Goal: Information Seeking & Learning: Learn about a topic

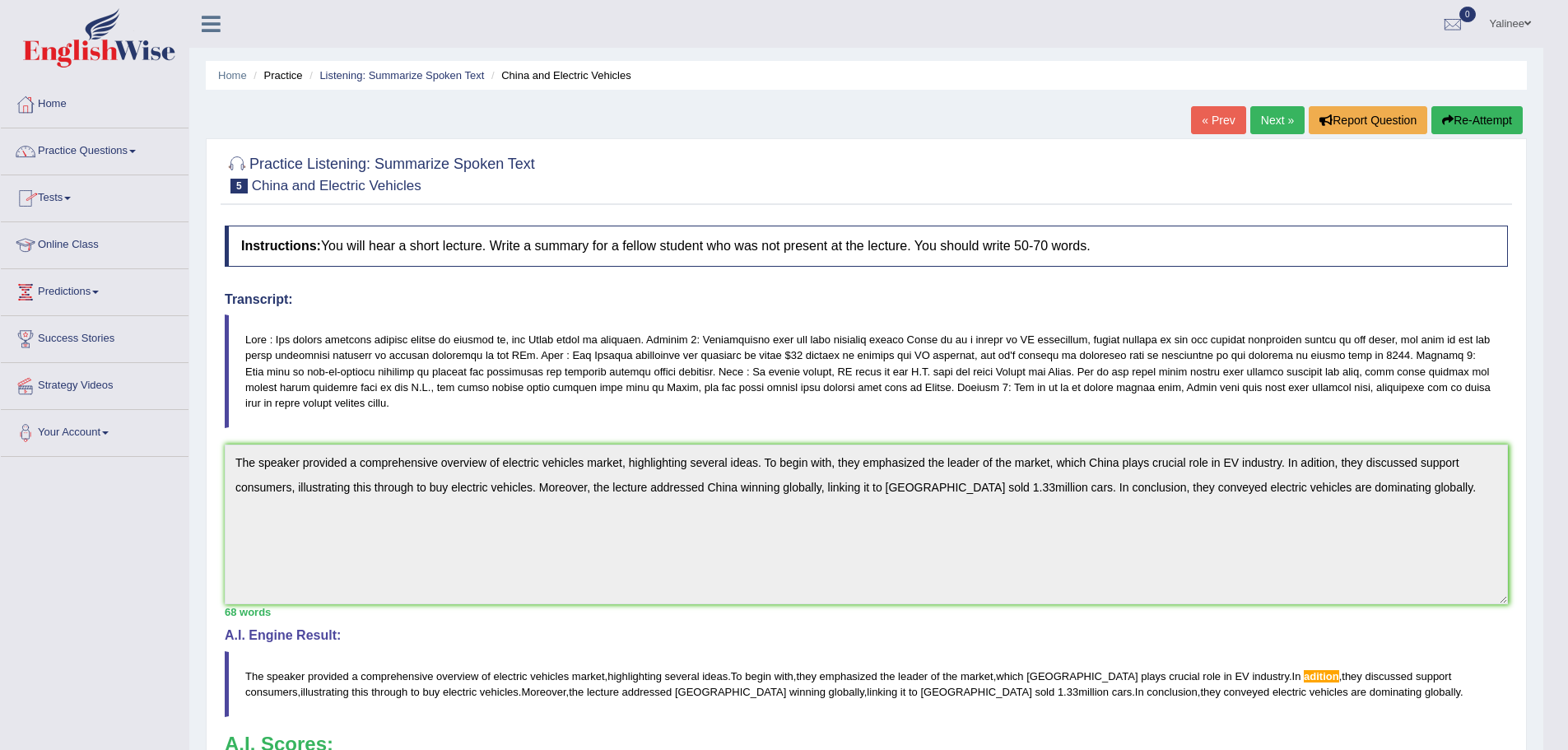
click at [71, 244] on link "Online Class" at bounding box center [94, 242] width 188 height 41
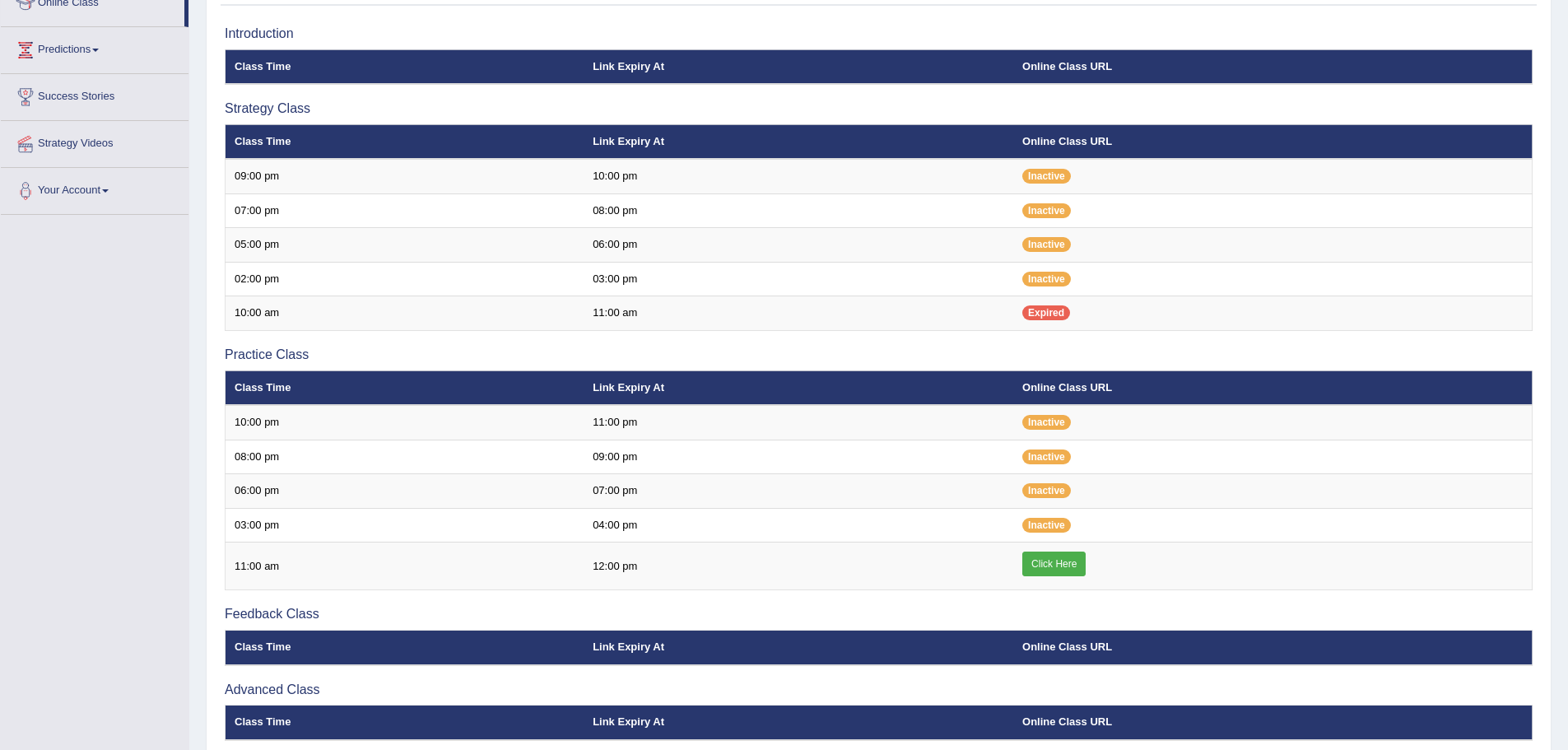
scroll to position [247, 0]
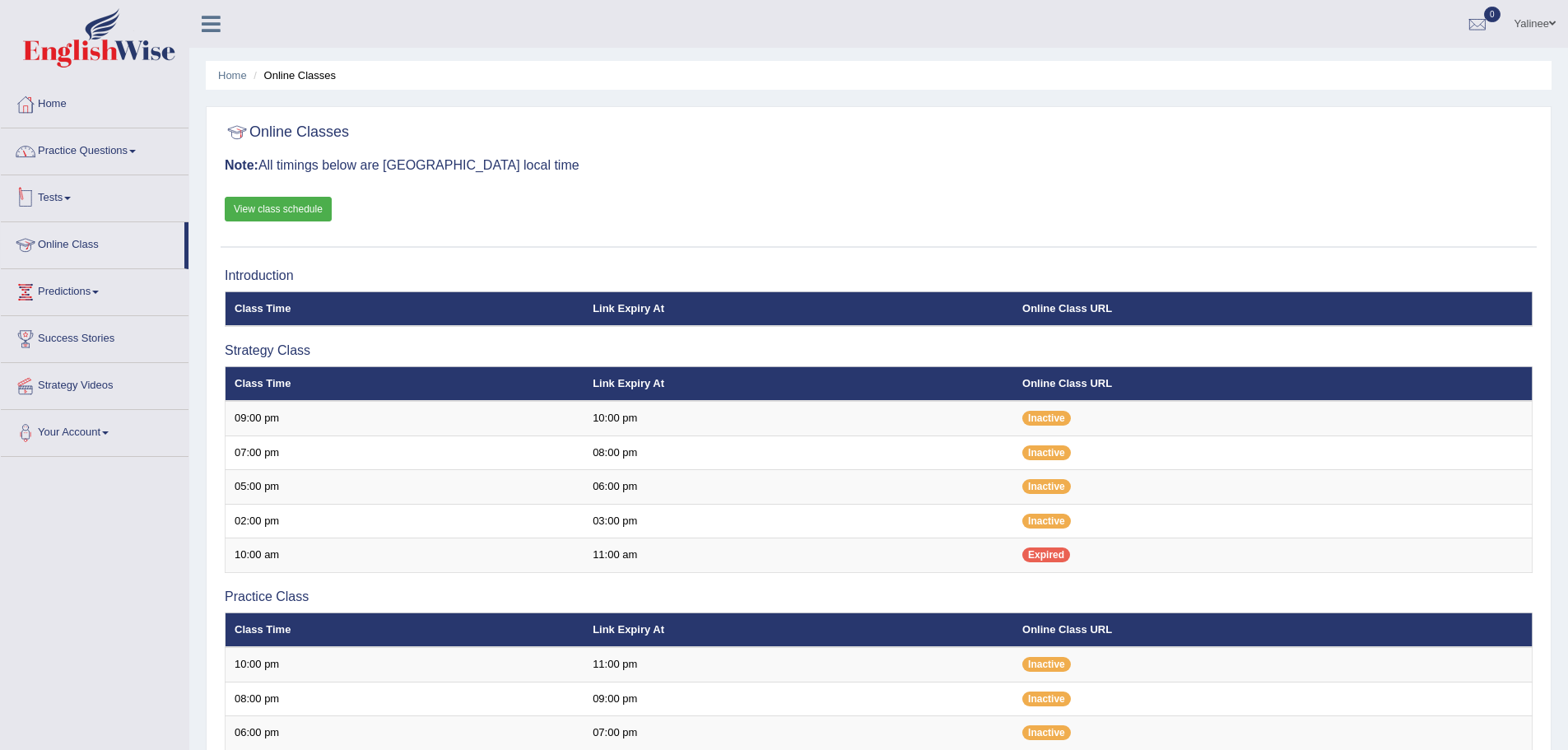
click at [96, 161] on link "Practice Questions" at bounding box center [94, 149] width 188 height 41
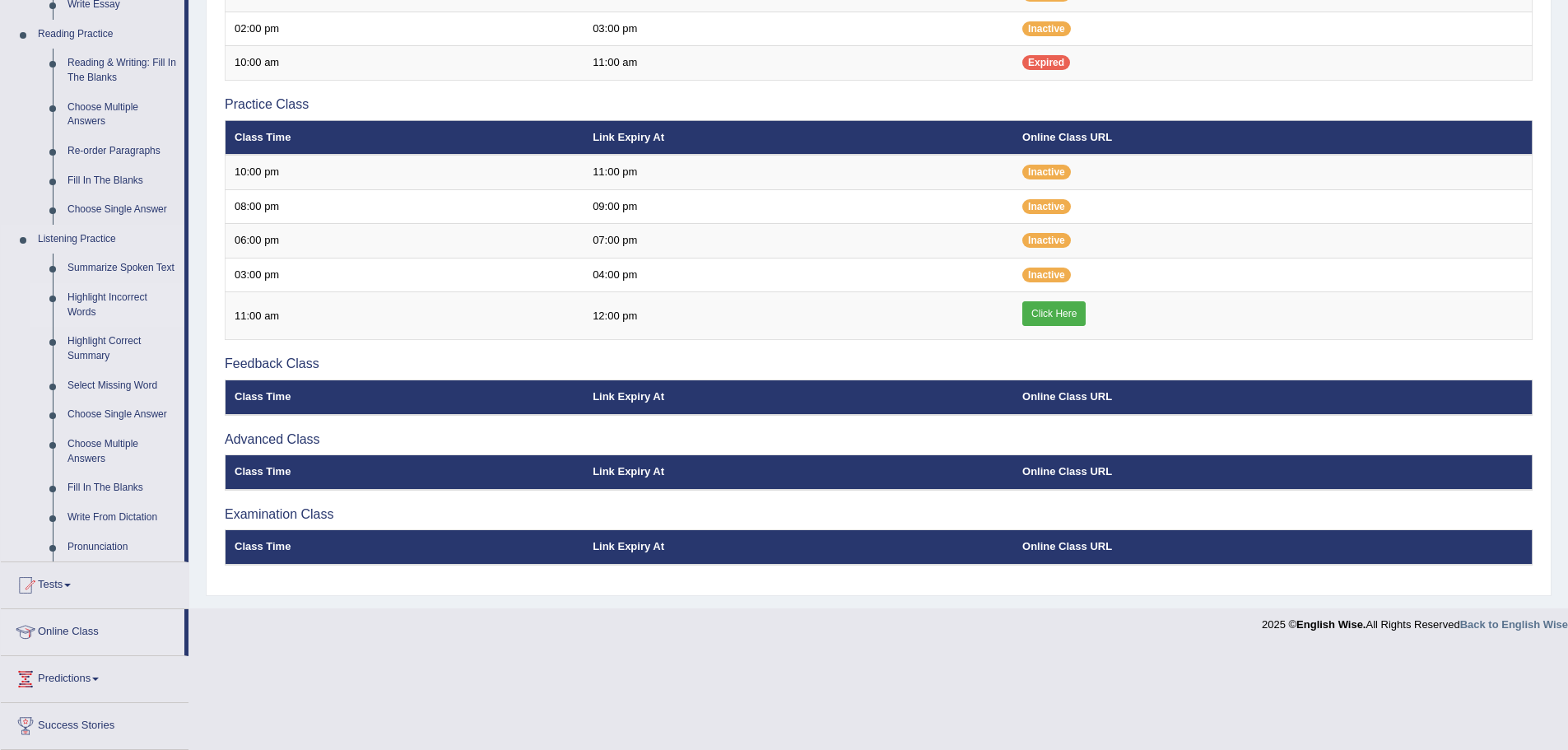
scroll to position [494, 0]
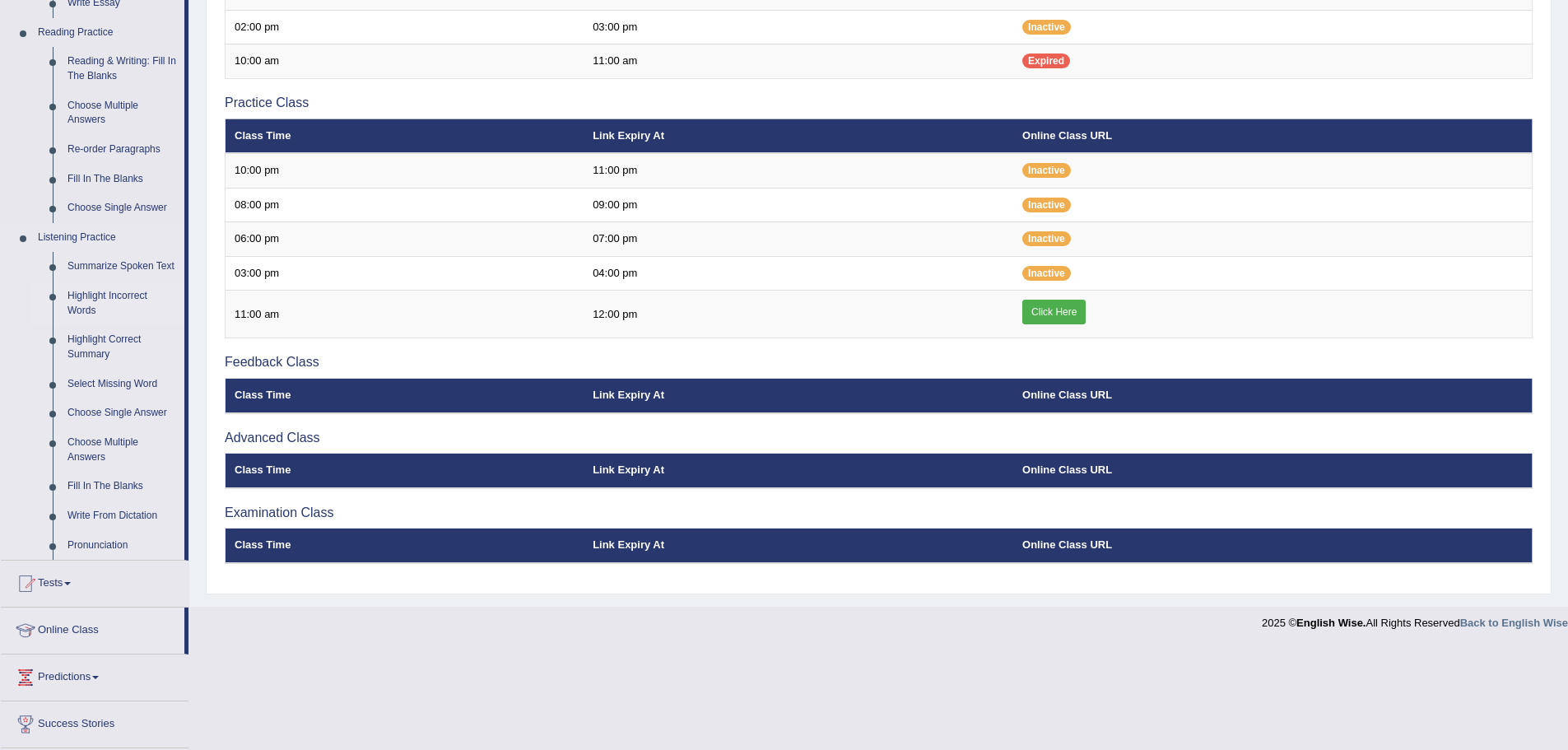
click at [77, 299] on link "Highlight Incorrect Words" at bounding box center [121, 304] width 124 height 44
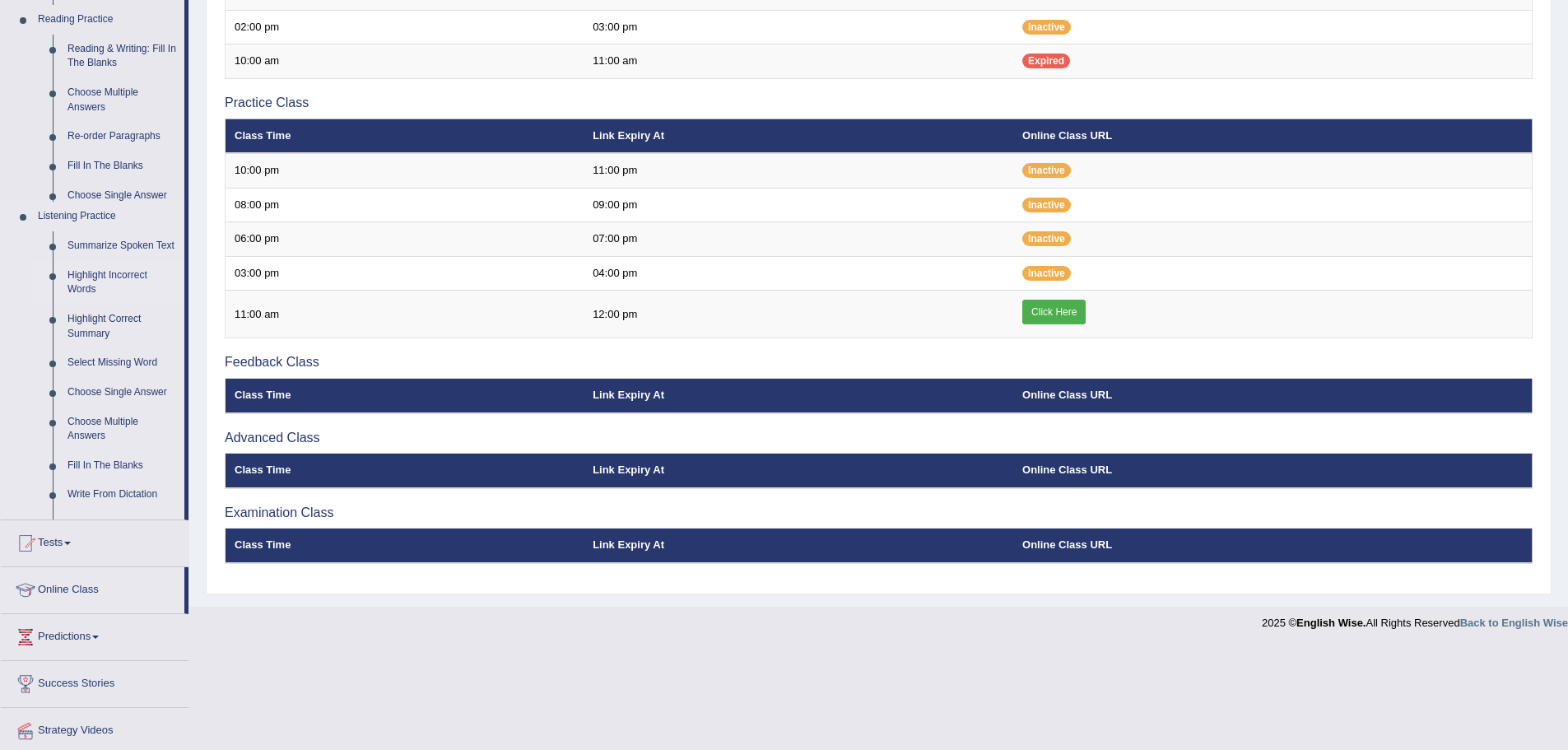
scroll to position [392, 0]
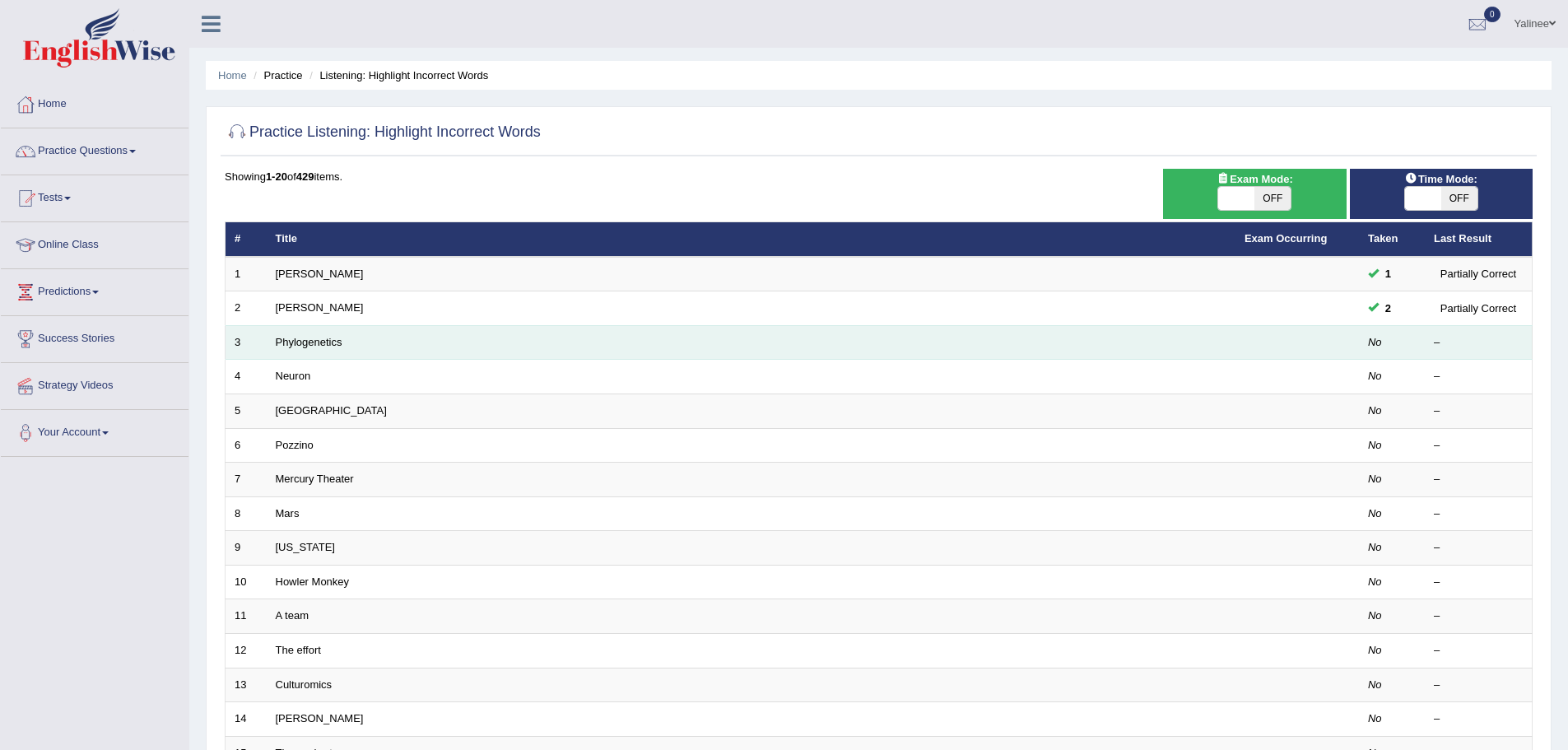
click at [269, 345] on td "Phylogenetics" at bounding box center [750, 343] width 969 height 34
click at [289, 344] on link "Phylogenetics" at bounding box center [309, 342] width 67 height 13
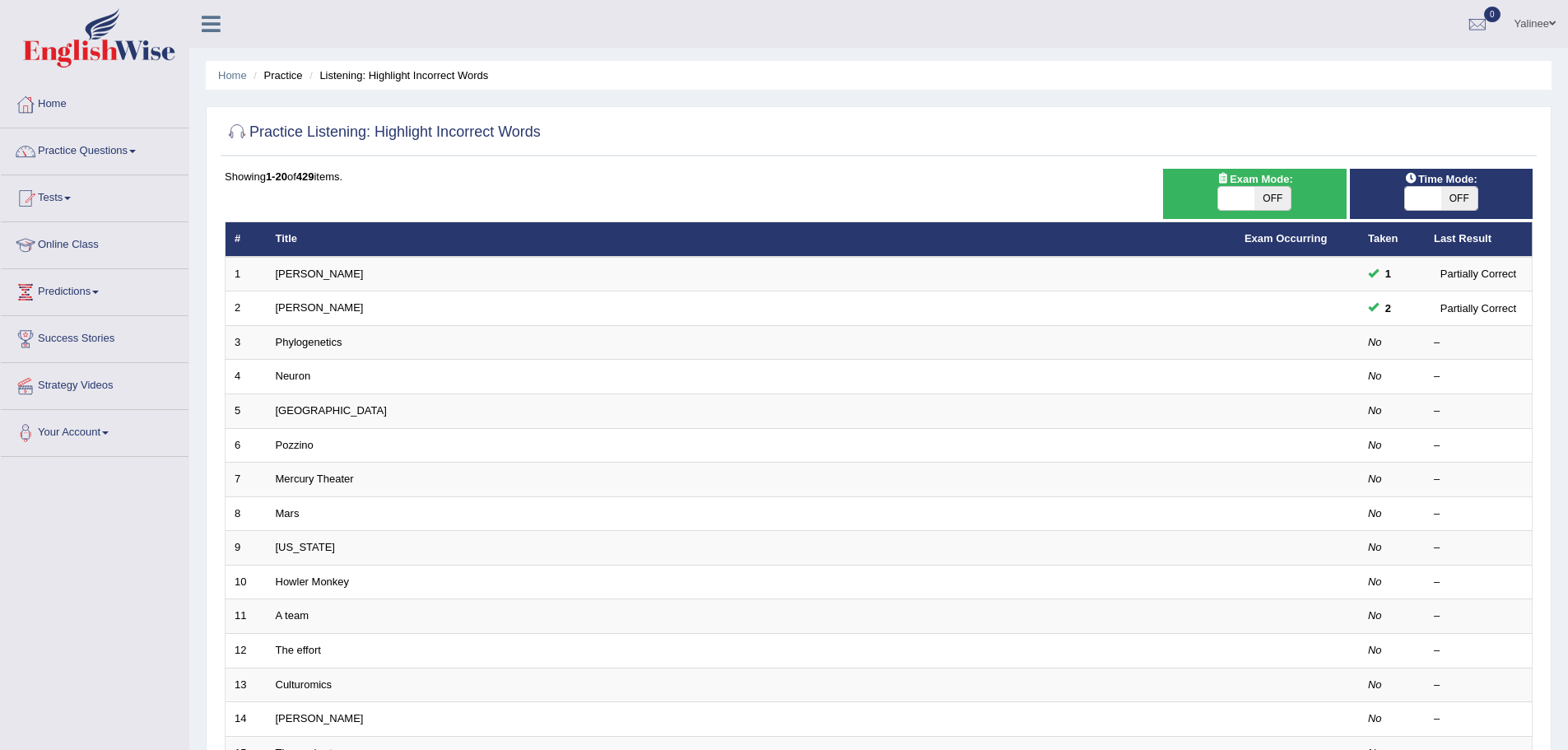
click at [1420, 196] on span at bounding box center [1423, 198] width 36 height 23
checkbox input "true"
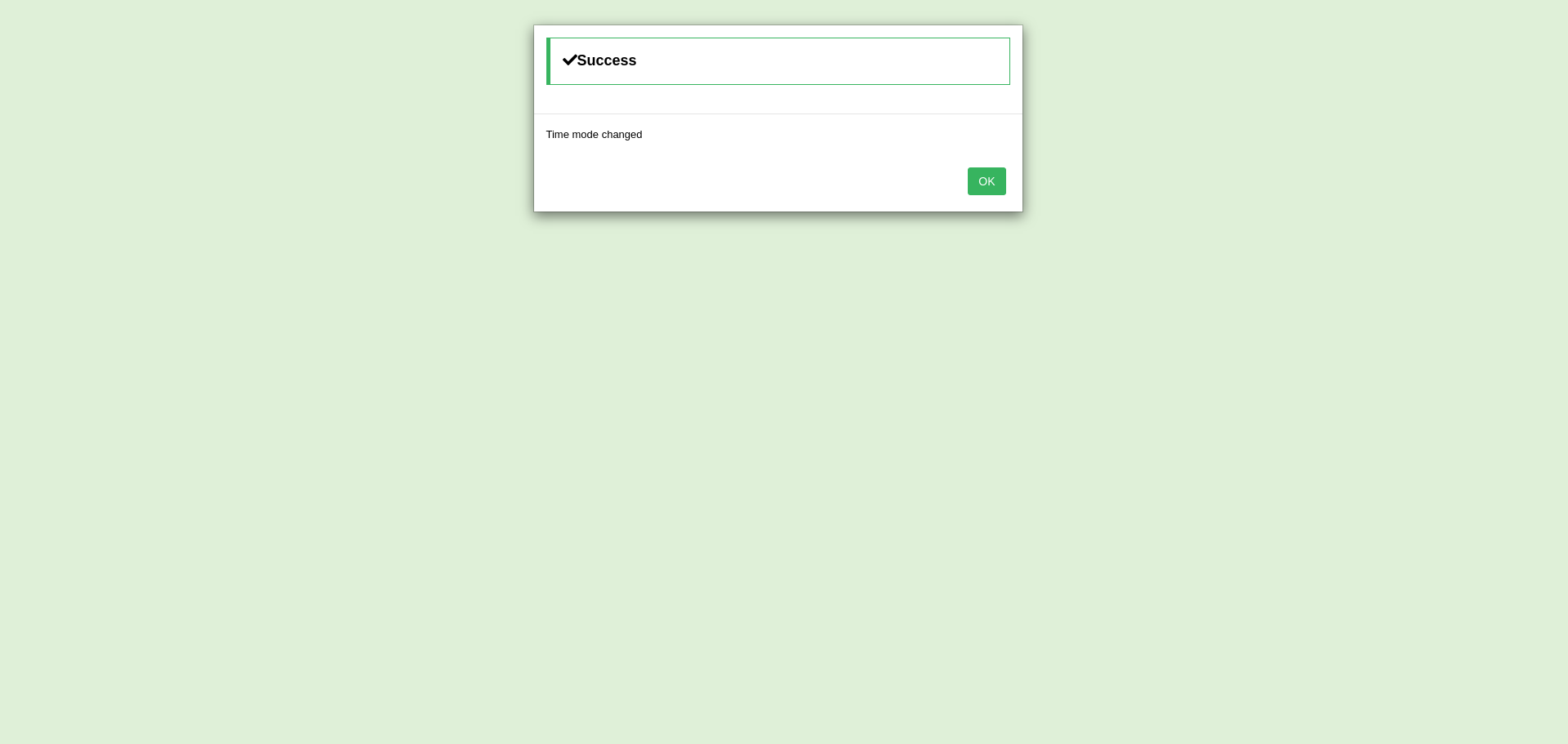
click at [993, 175] on button "OK" at bounding box center [987, 181] width 38 height 28
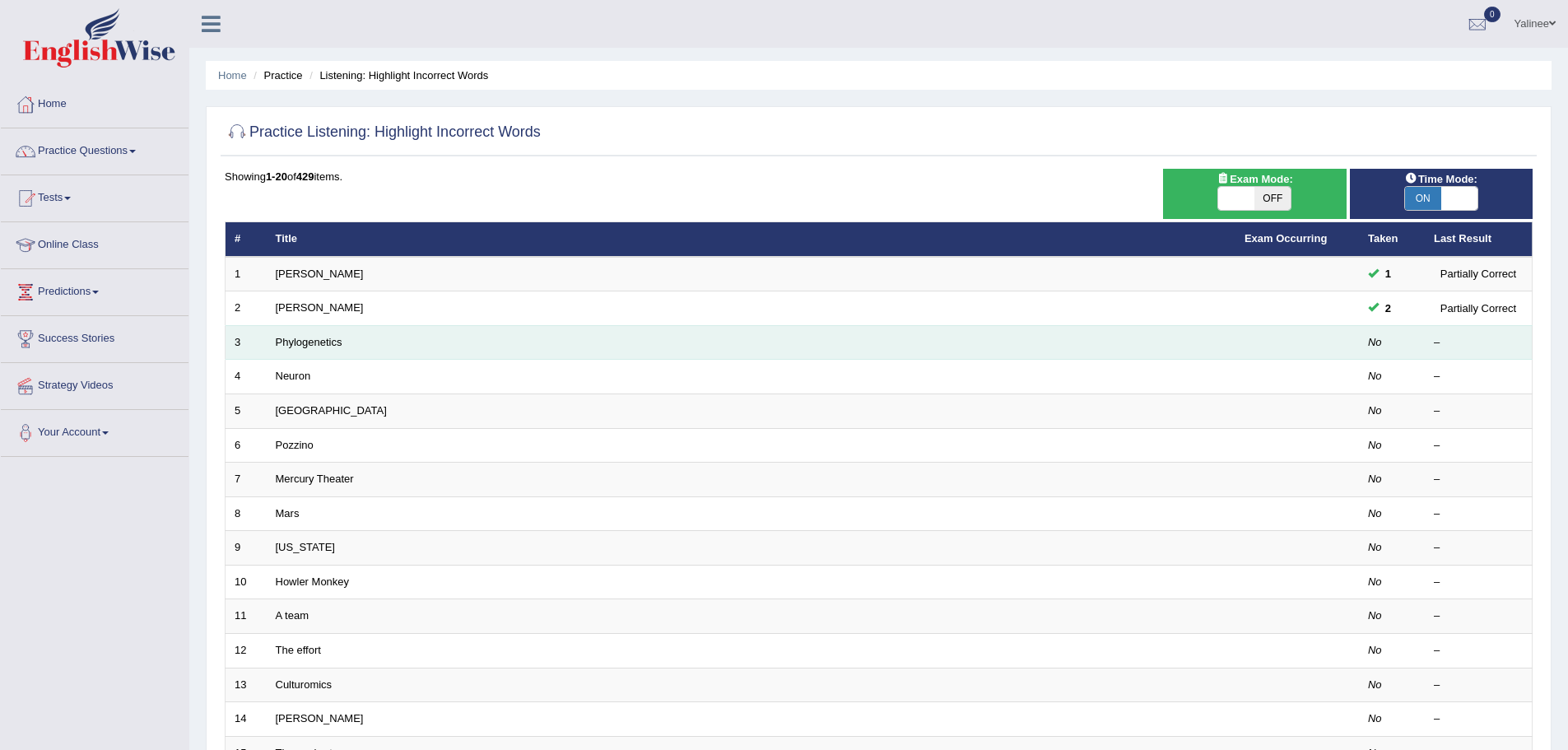
click at [421, 346] on td "Phylogenetics" at bounding box center [750, 343] width 969 height 34
click at [325, 342] on link "Phylogenetics" at bounding box center [309, 342] width 67 height 13
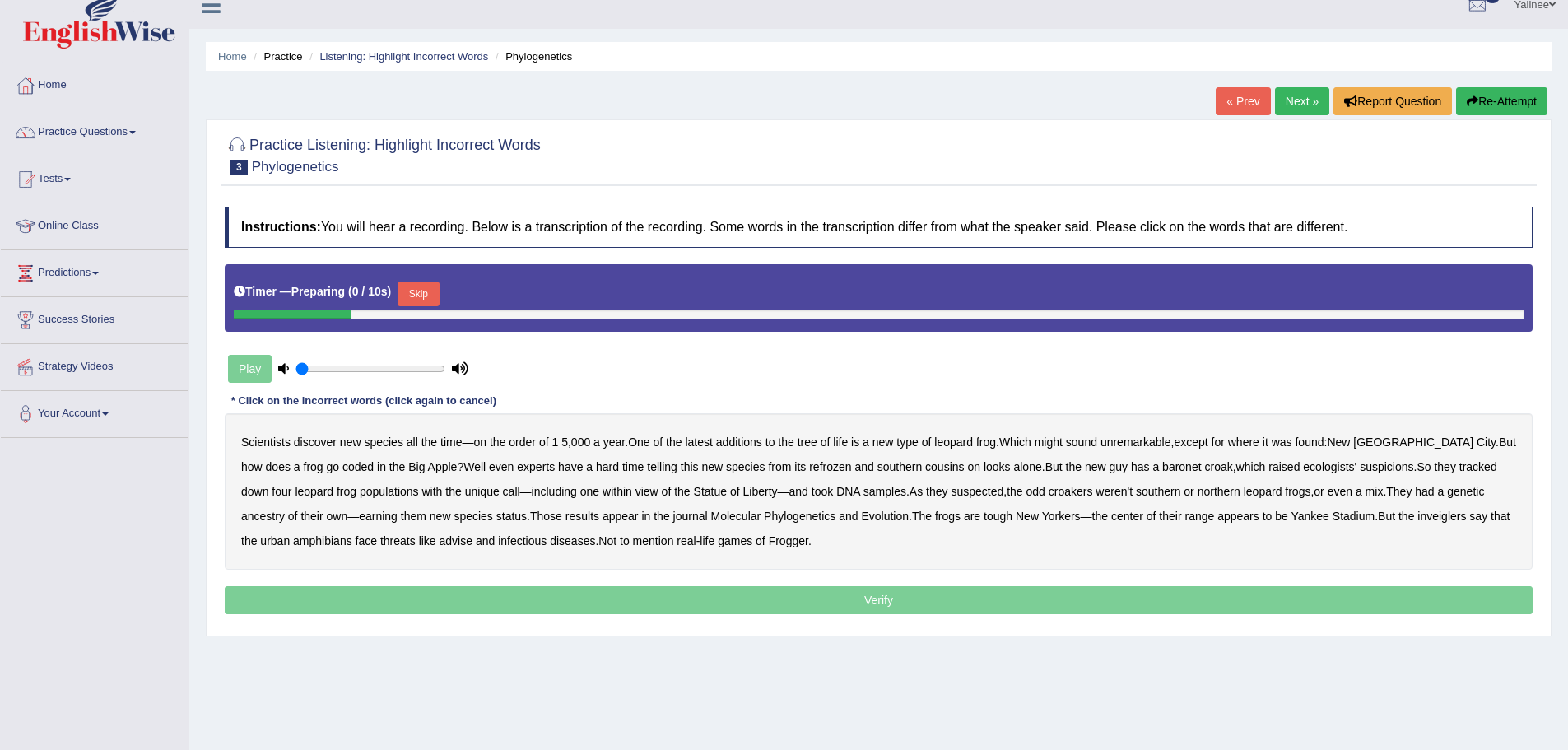
scroll to position [114, 0]
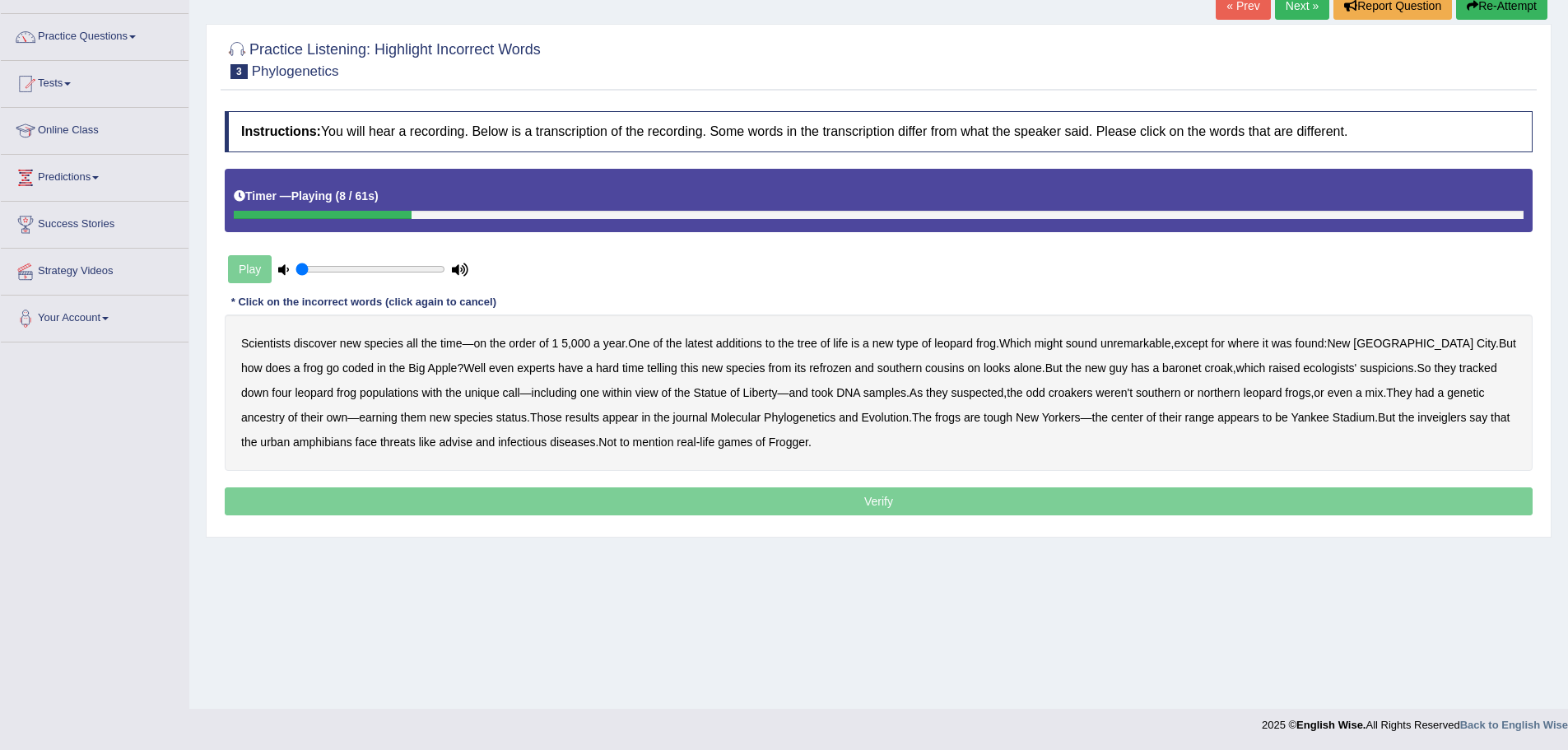
click at [738, 346] on b "additions" at bounding box center [739, 343] width 46 height 14
click at [343, 365] on b "coded" at bounding box center [358, 368] width 32 height 14
click at [809, 371] on b "refrozen" at bounding box center [830, 368] width 42 height 14
click at [1162, 371] on b "baronet" at bounding box center [1181, 368] width 39 height 14
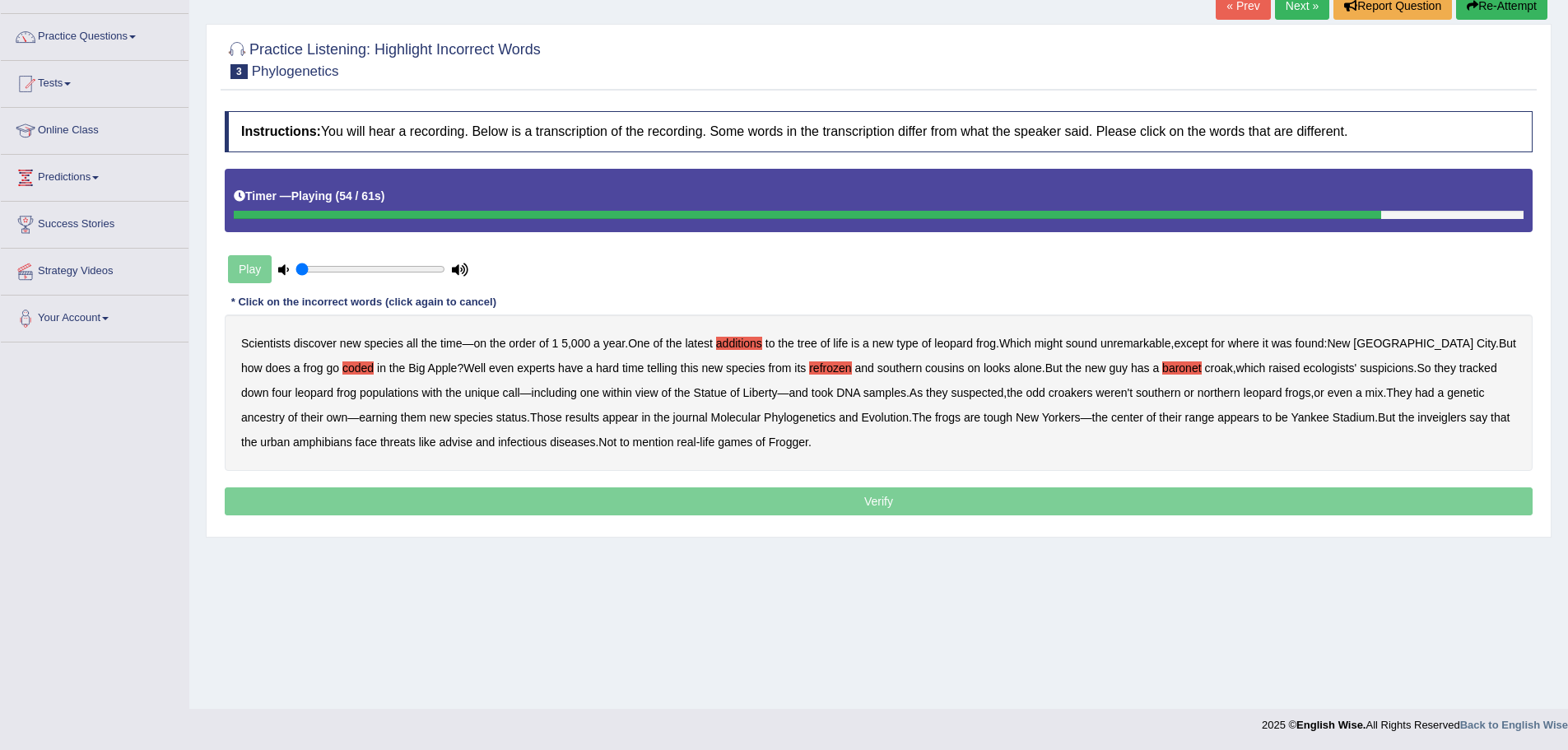
click at [1417, 415] on b "inveiglers" at bounding box center [1441, 417] width 49 height 14
click at [440, 441] on b "advise" at bounding box center [456, 442] width 33 height 14
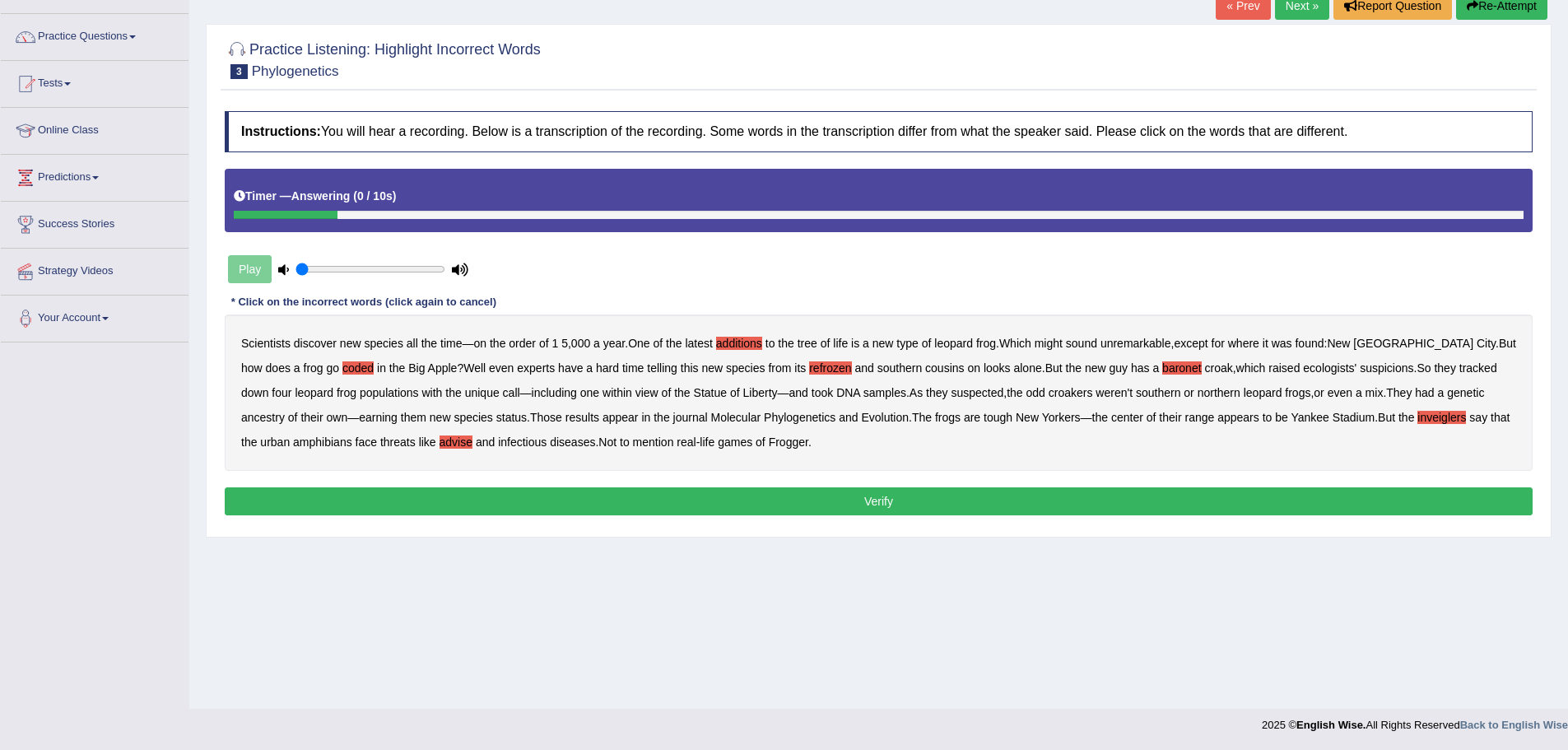
click at [845, 495] on button "Verify" at bounding box center [878, 502] width 1308 height 28
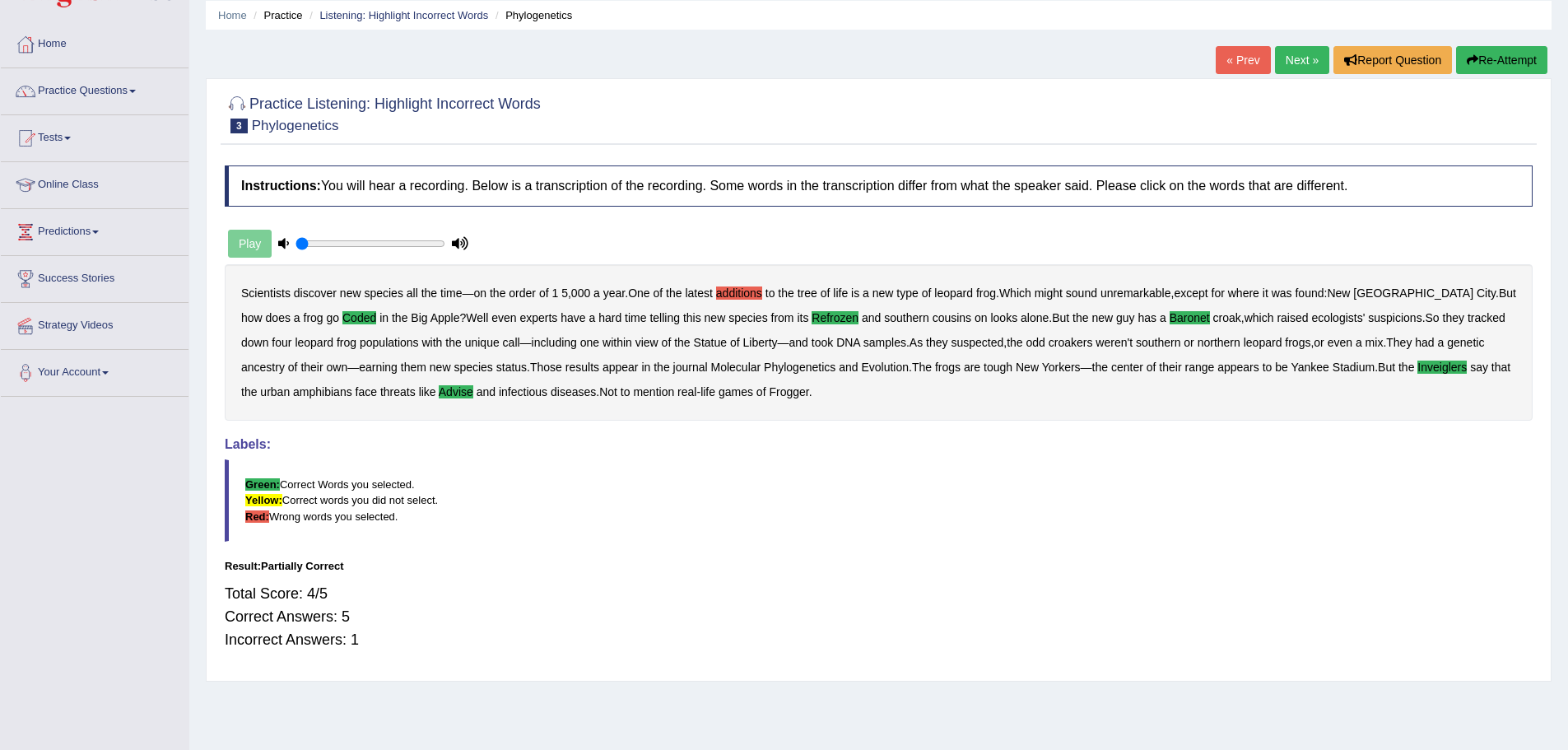
scroll to position [0, 0]
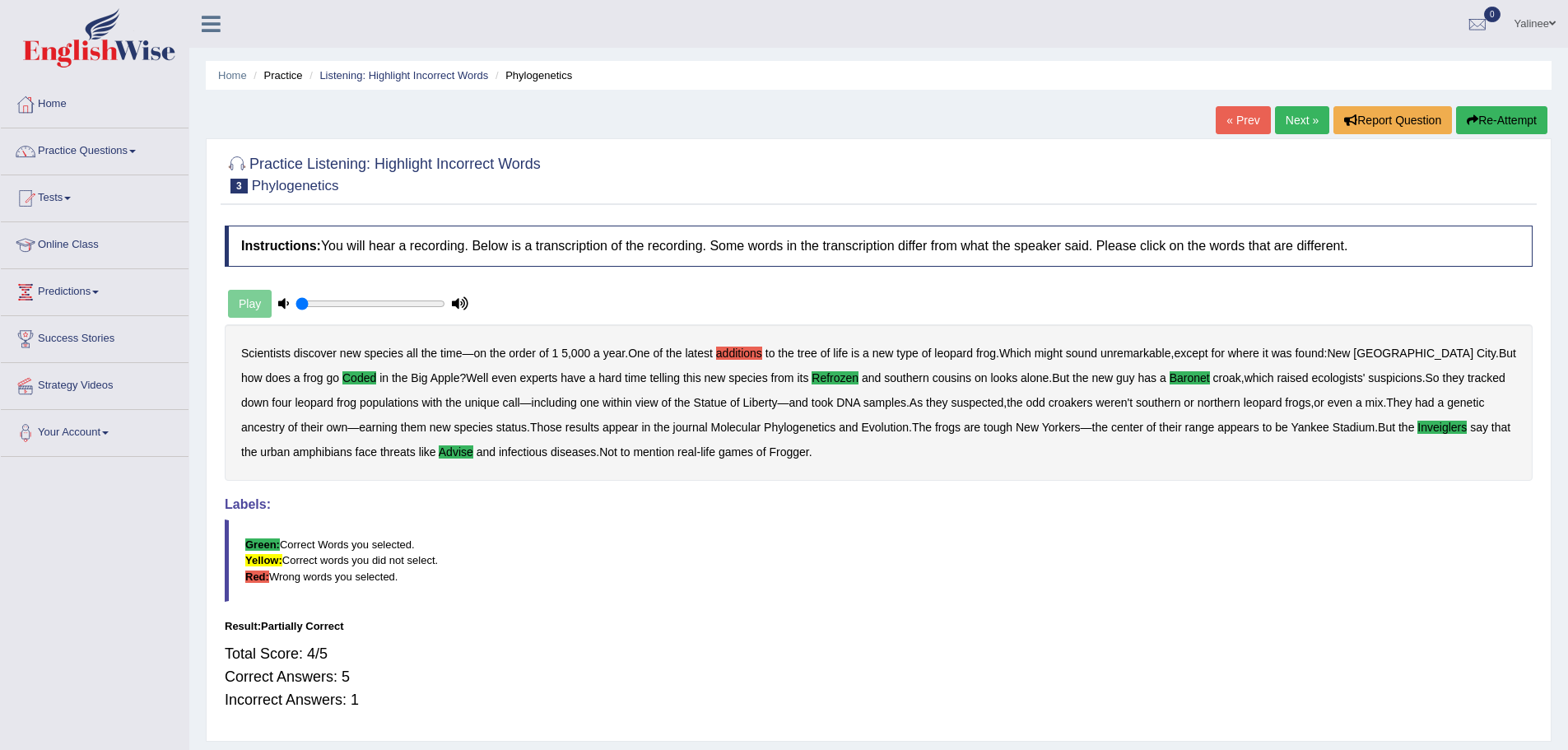
click at [1283, 119] on link "Next »" at bounding box center [1302, 120] width 54 height 28
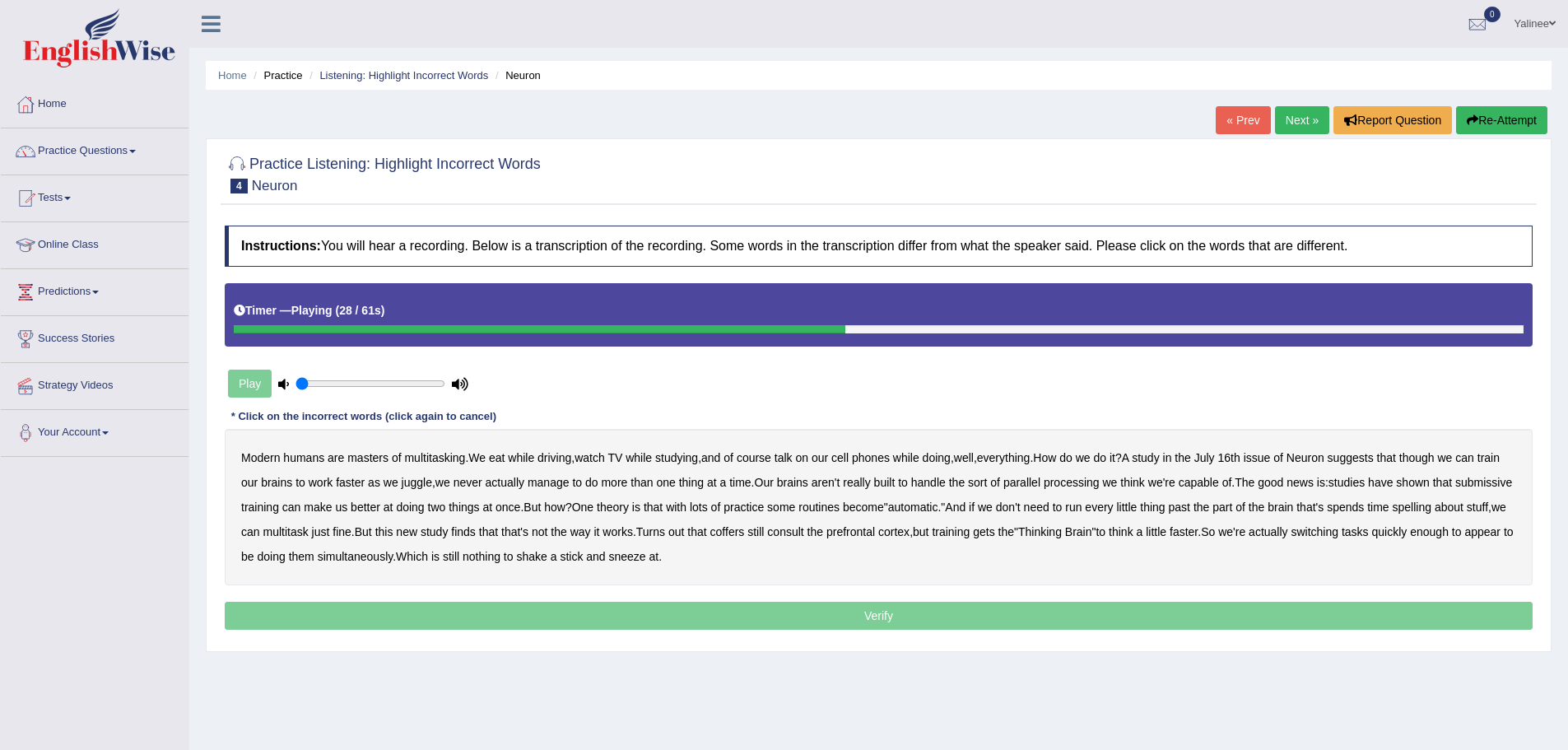
click at [1455, 489] on b "submissive" at bounding box center [1483, 482] width 57 height 14
click at [1431, 505] on b "spelling" at bounding box center [1411, 507] width 39 height 14
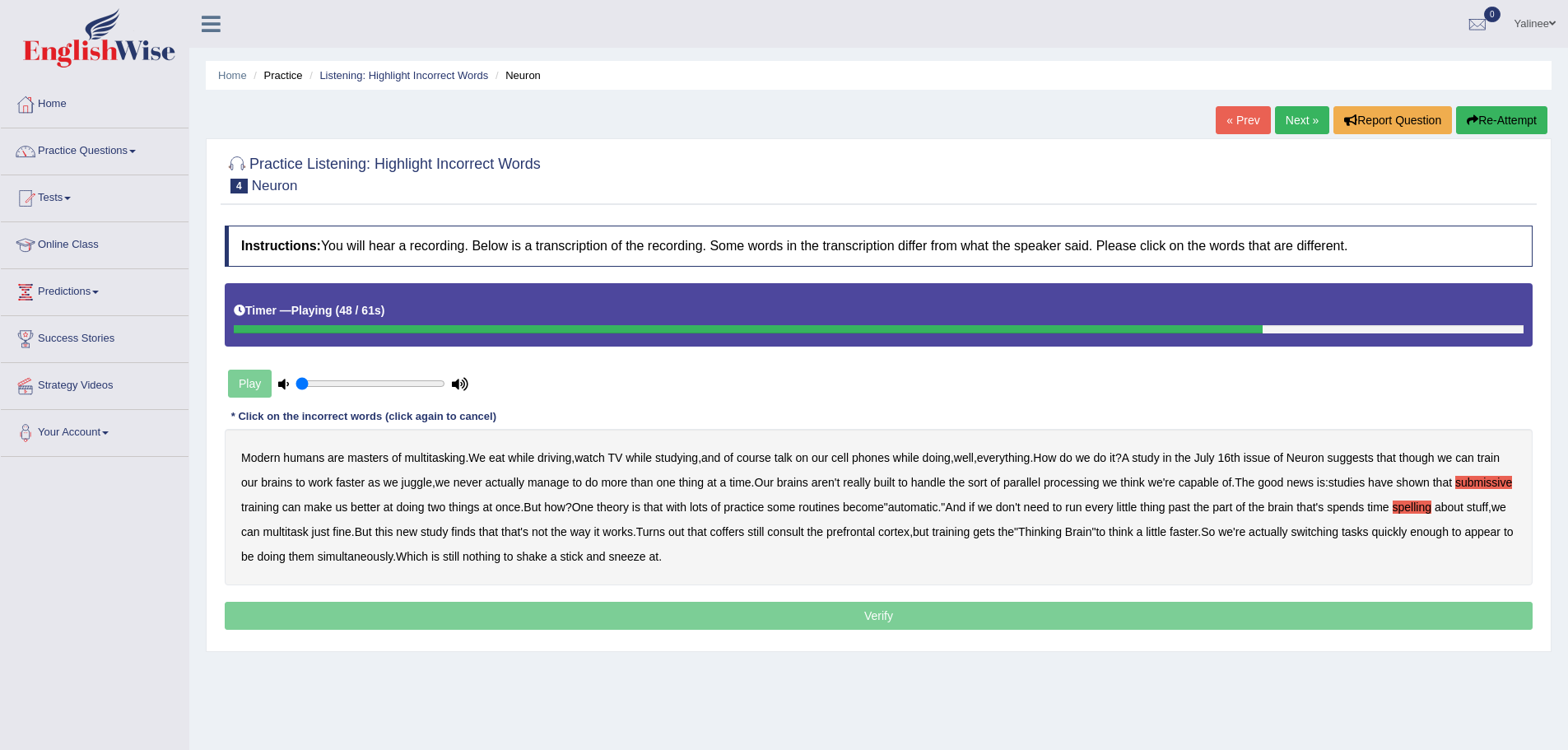
click at [745, 531] on b "coffers" at bounding box center [728, 531] width 34 height 14
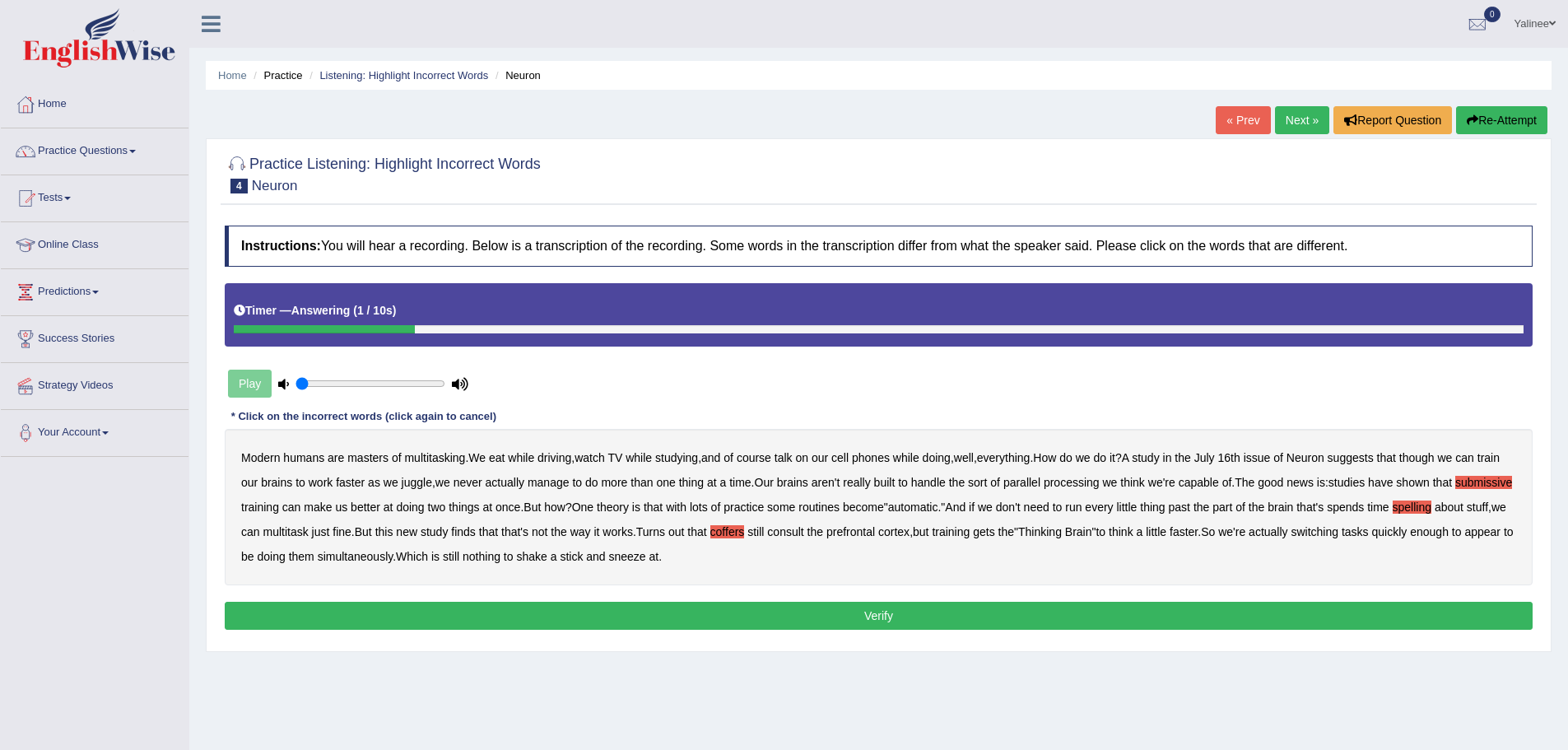
click at [870, 609] on button "Verify" at bounding box center [878, 616] width 1308 height 28
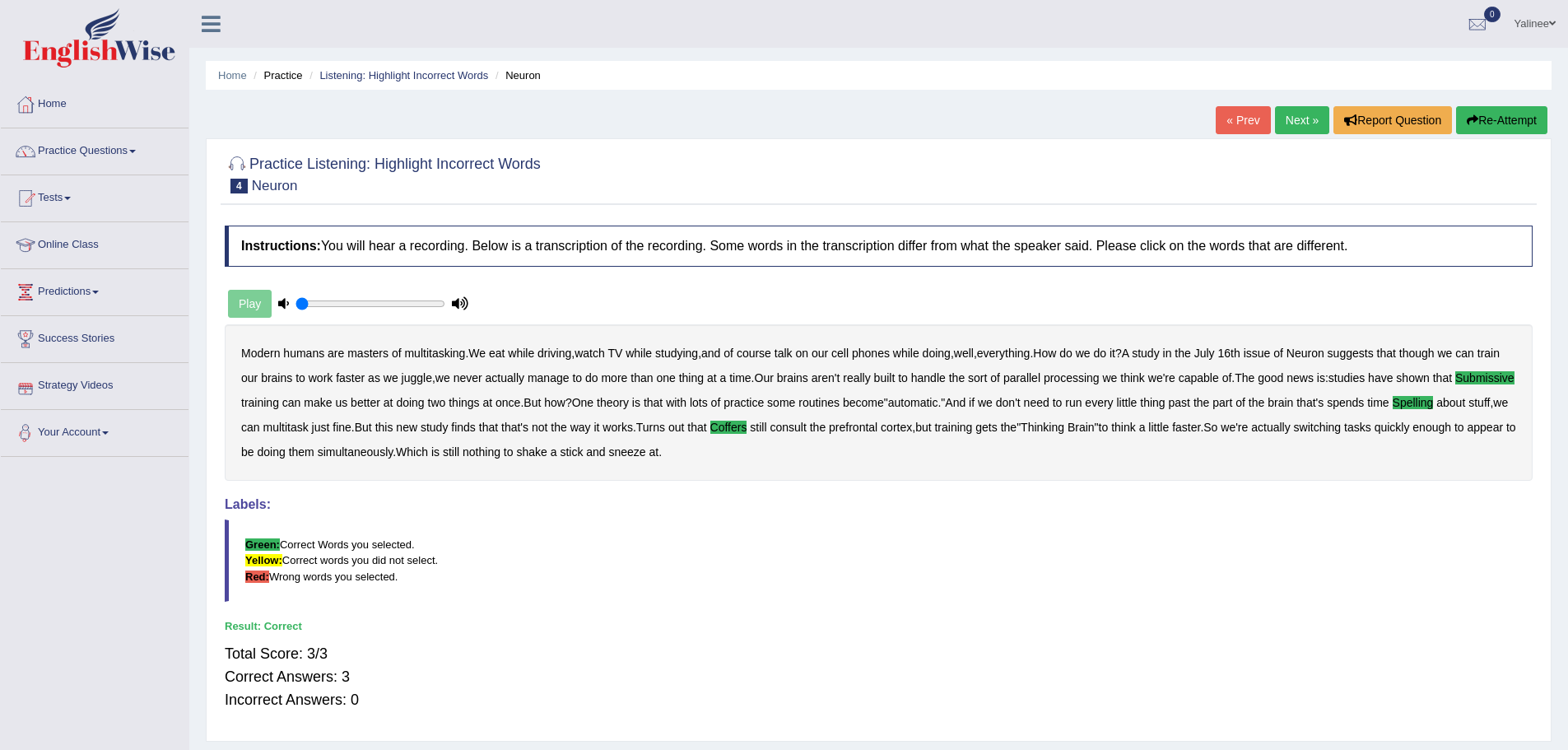
click at [1295, 125] on link "Next »" at bounding box center [1302, 120] width 54 height 28
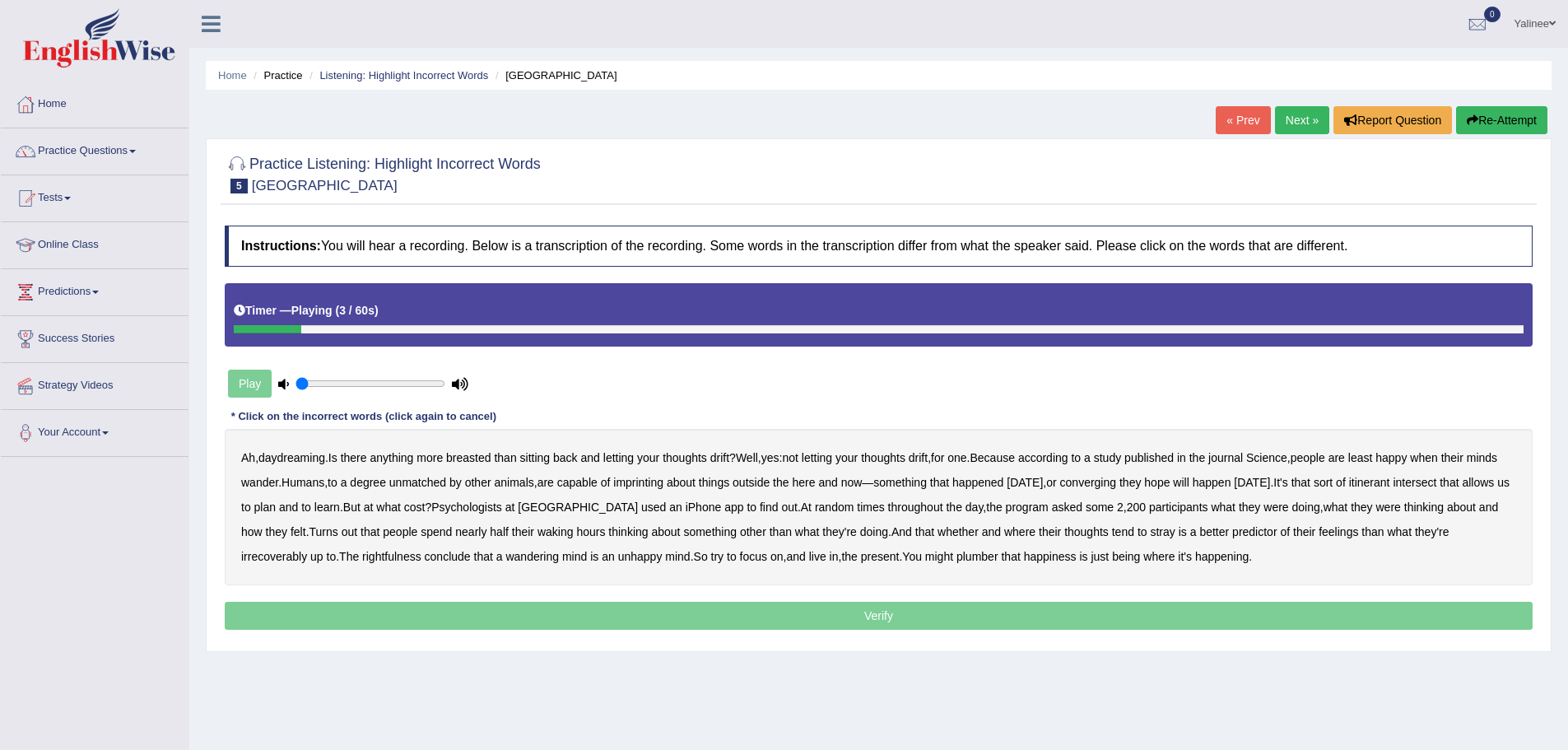
click at [473, 461] on b "breasted" at bounding box center [468, 458] width 44 height 14
click at [663, 482] on b "imprinting" at bounding box center [637, 482] width 50 height 14
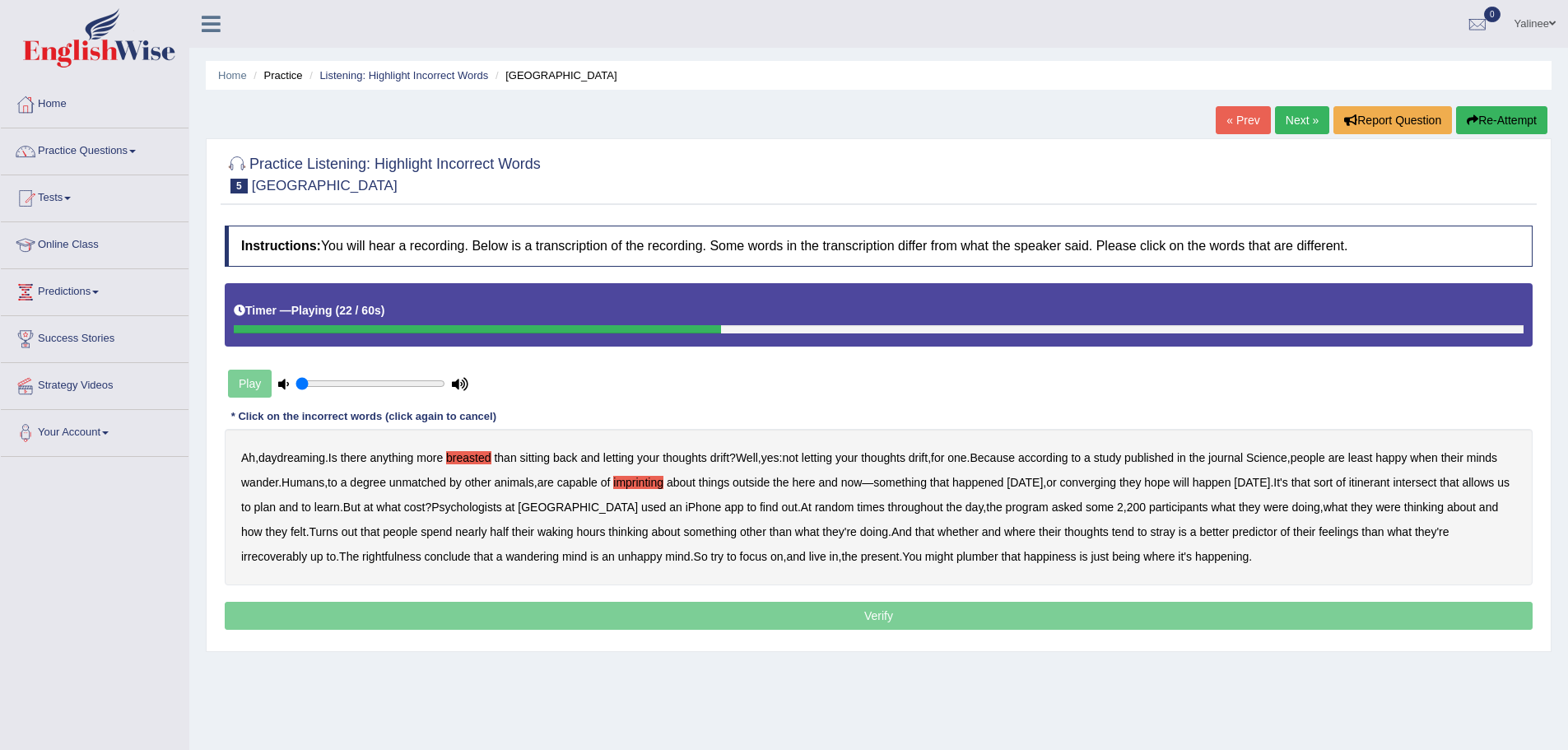
click at [1117, 476] on b "converging" at bounding box center [1088, 482] width 57 height 14
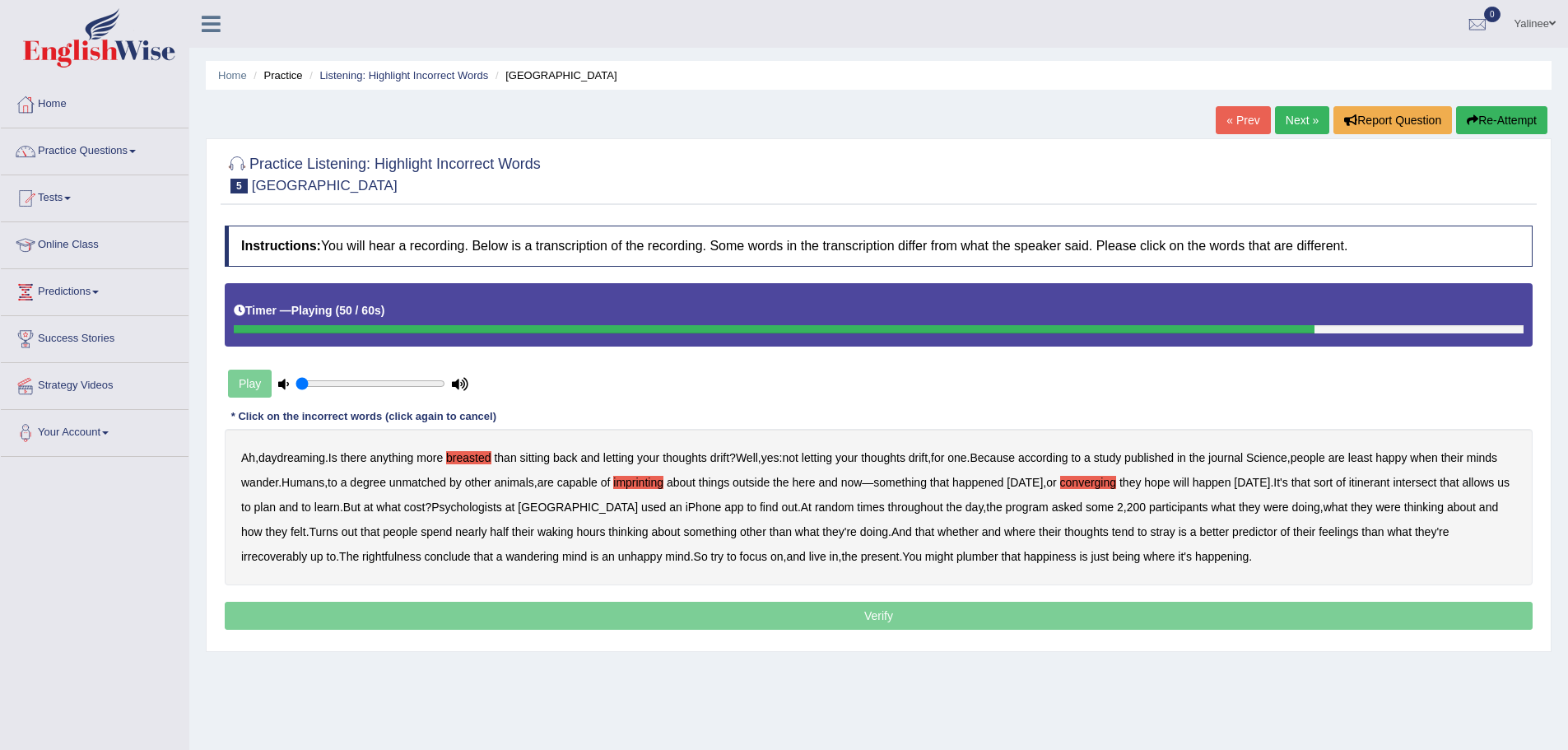
click at [283, 559] on b "irrecoverably" at bounding box center [274, 557] width 66 height 14
click at [401, 559] on b "rightfulness" at bounding box center [391, 557] width 59 height 14
click at [982, 552] on b "plumber" at bounding box center [977, 557] width 42 height 14
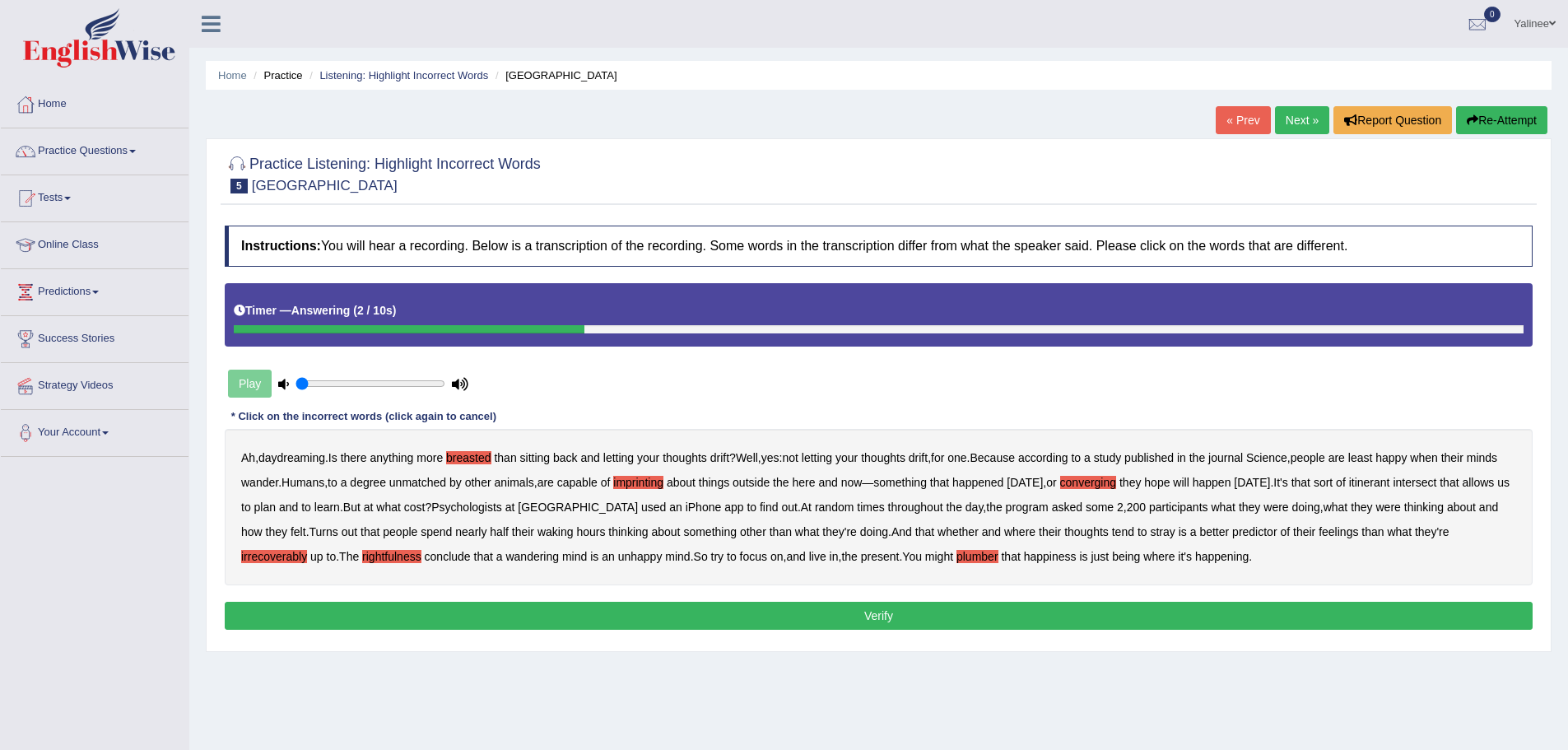
click at [880, 607] on button "Verify" at bounding box center [878, 616] width 1308 height 28
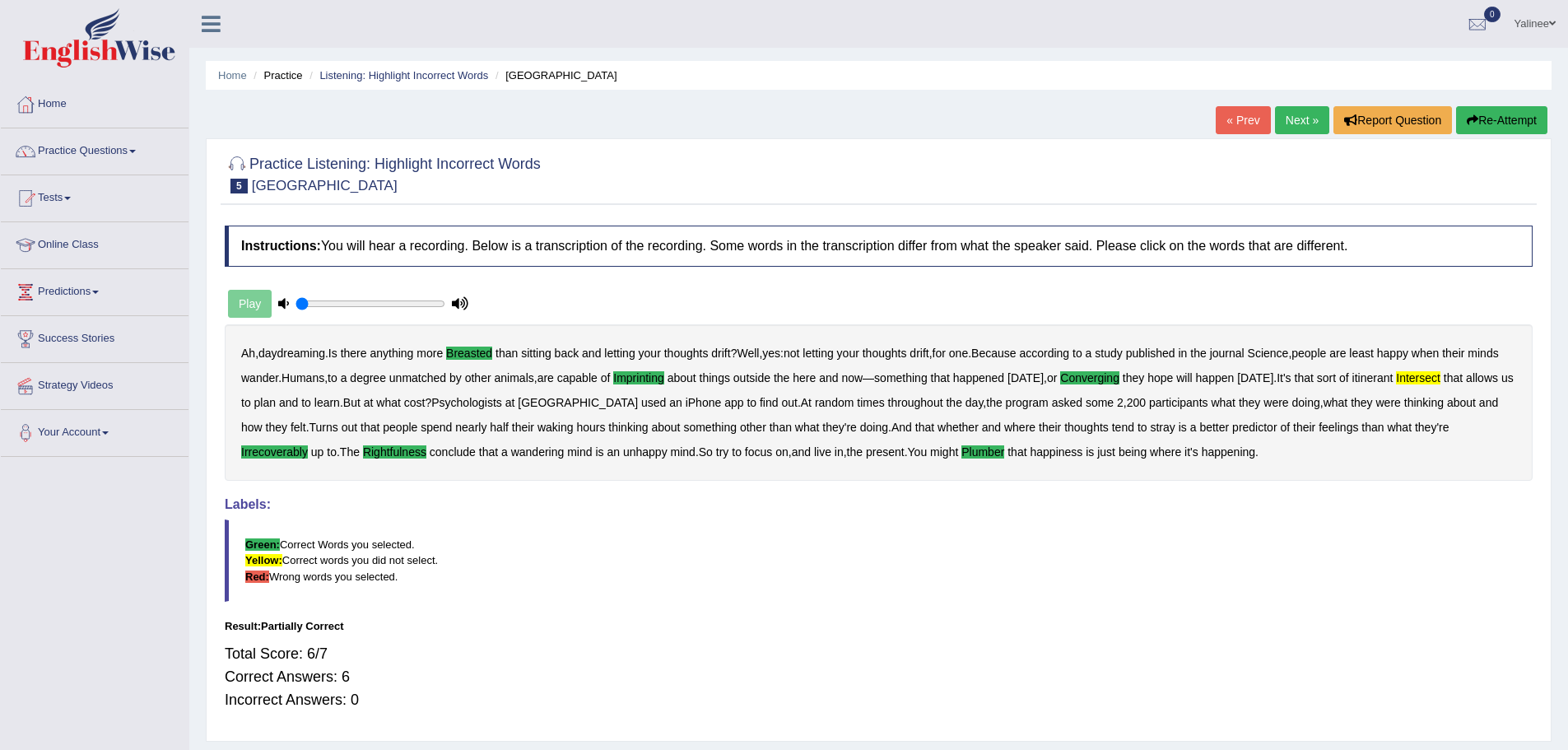
click at [1289, 120] on link "Next »" at bounding box center [1302, 120] width 54 height 28
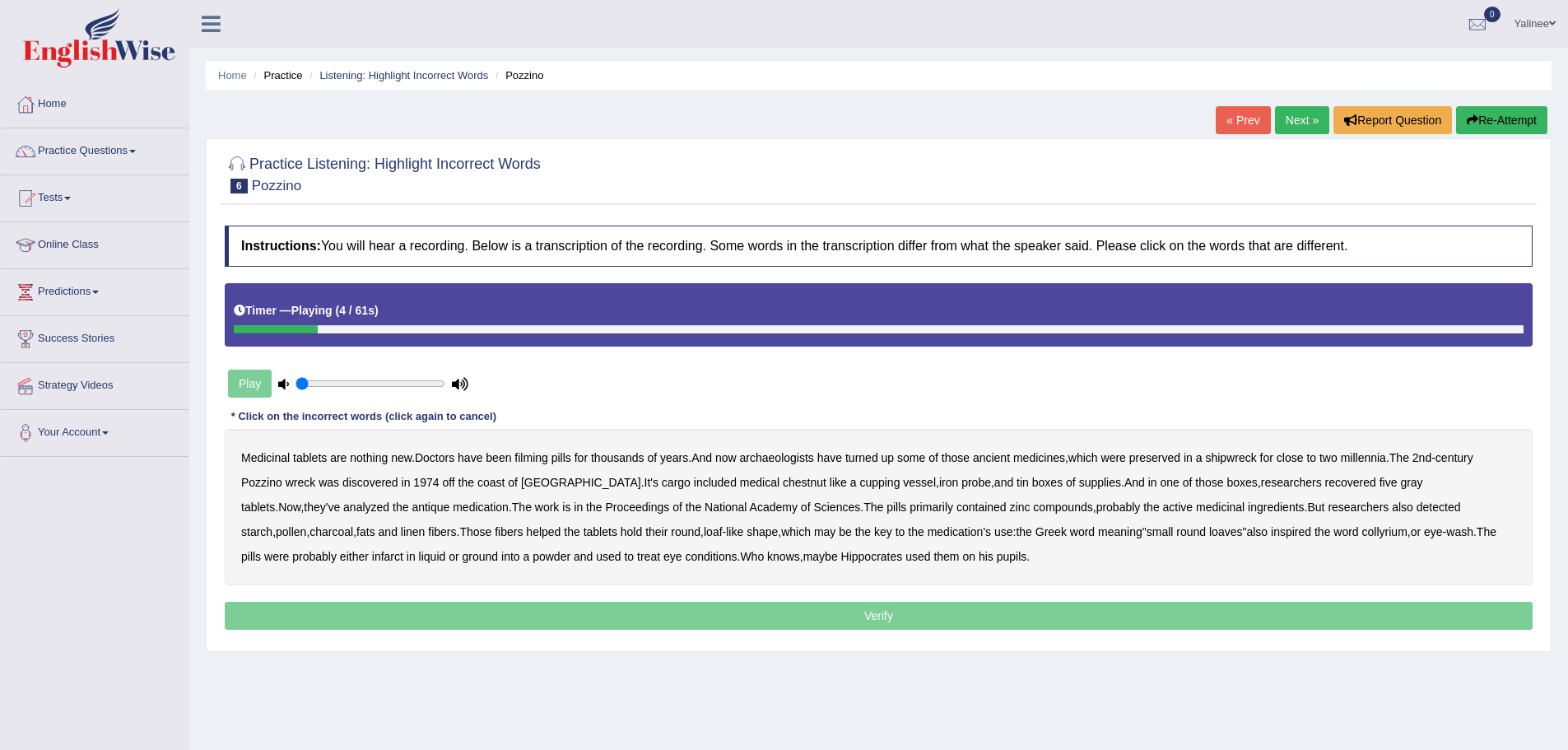
click at [543, 460] on b "filming" at bounding box center [530, 458] width 33 height 14
click at [782, 480] on b "chestnut" at bounding box center [804, 482] width 44 height 14
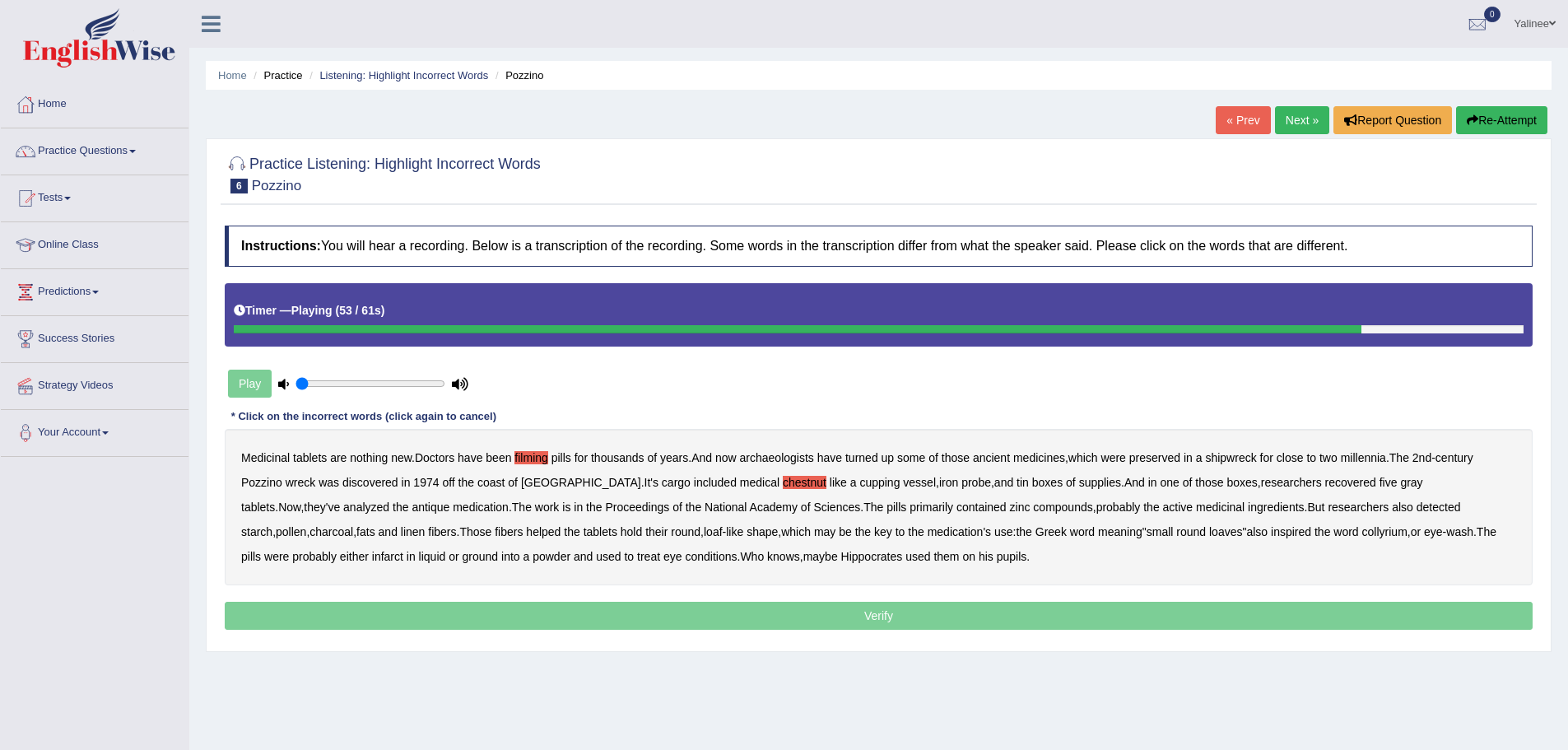
click at [403, 550] on b "infarct" at bounding box center [387, 557] width 32 height 14
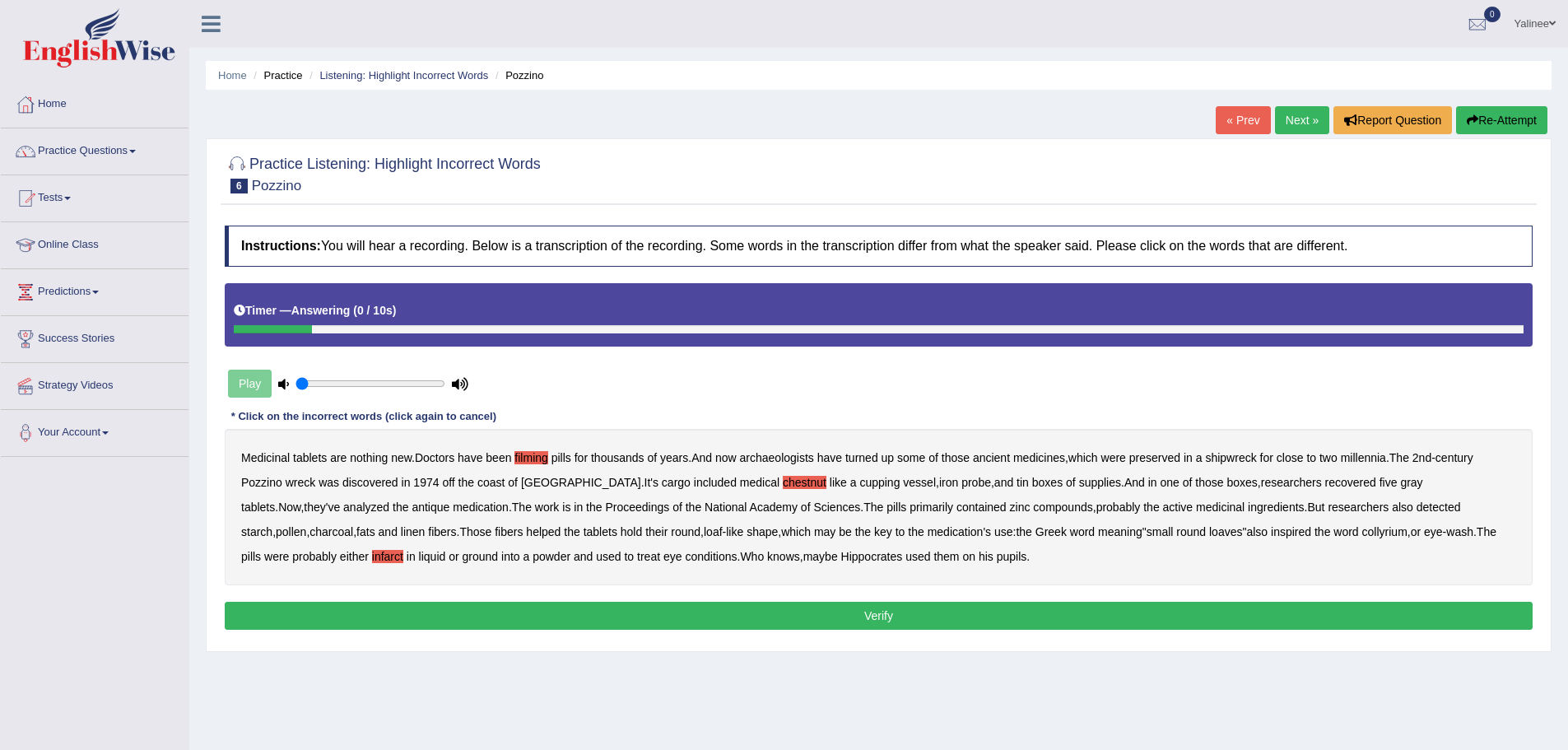
click at [854, 617] on button "Verify" at bounding box center [878, 616] width 1308 height 28
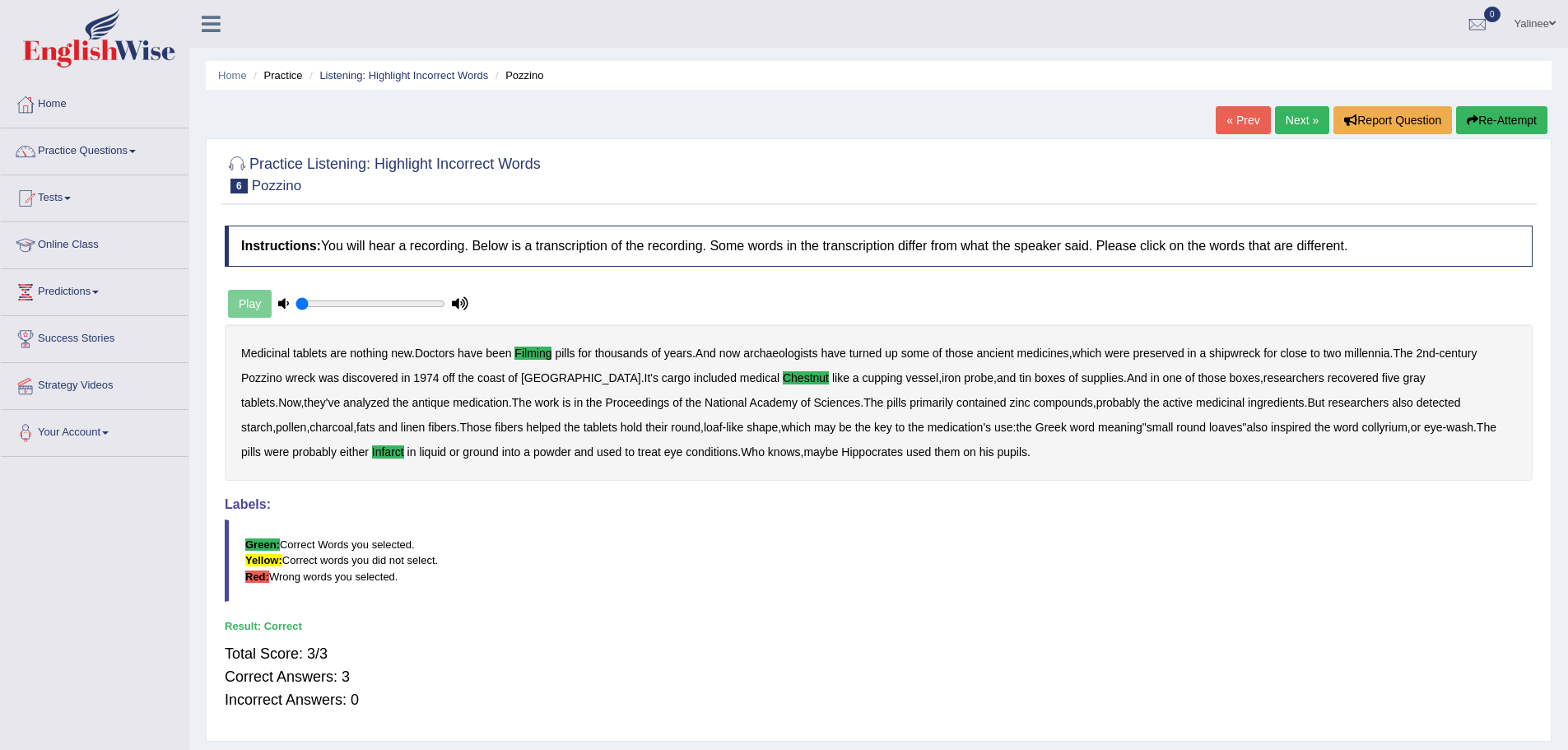
click at [1291, 121] on link "Next »" at bounding box center [1302, 120] width 54 height 28
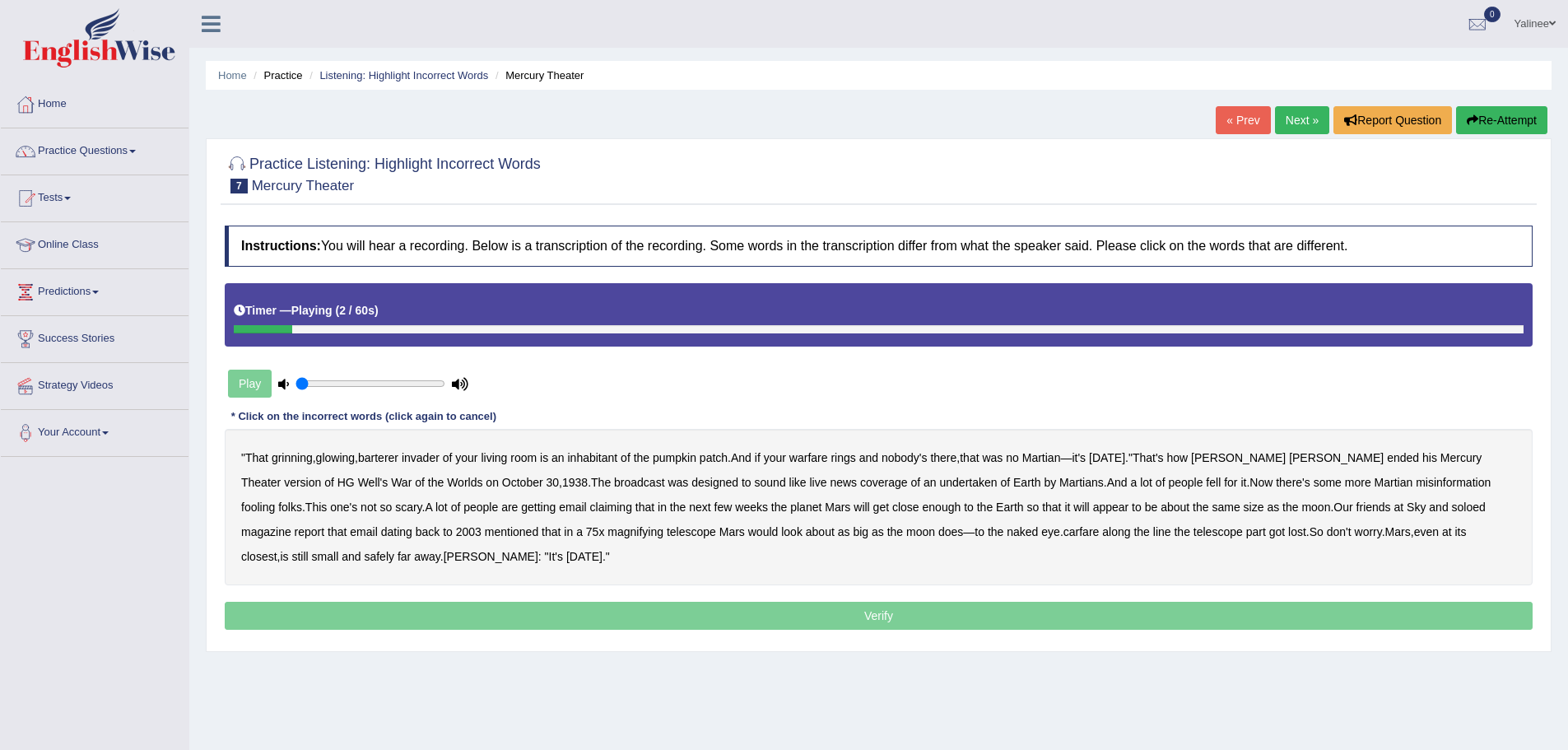
click at [389, 462] on b "barterer" at bounding box center [378, 458] width 40 height 14
click at [819, 463] on b "warfare" at bounding box center [808, 458] width 39 height 14
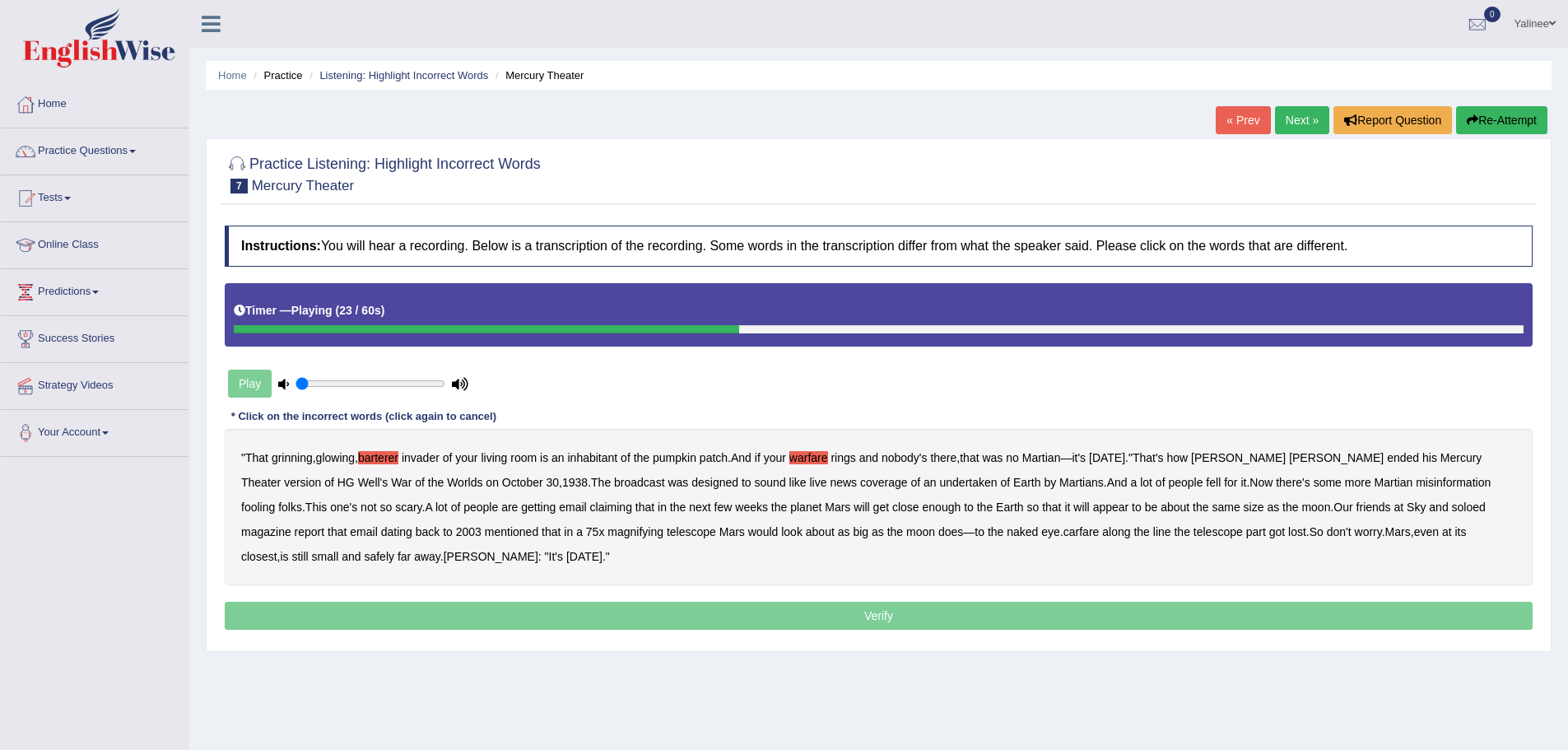
click at [940, 478] on b "undertaken" at bounding box center [969, 482] width 58 height 14
click at [1452, 510] on b "soloed" at bounding box center [1468, 507] width 34 height 14
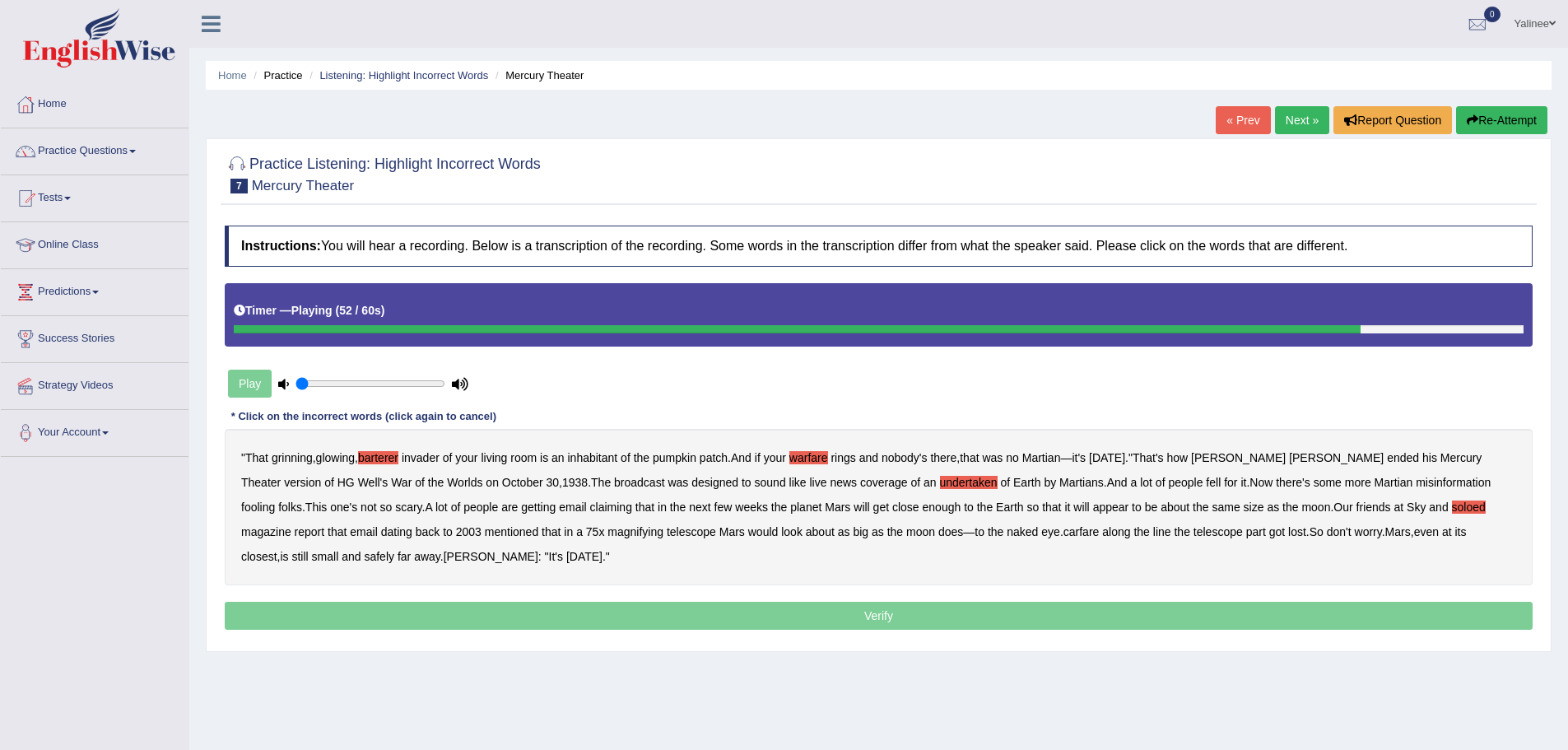
click at [1063, 525] on b "carfare" at bounding box center [1081, 531] width 36 height 14
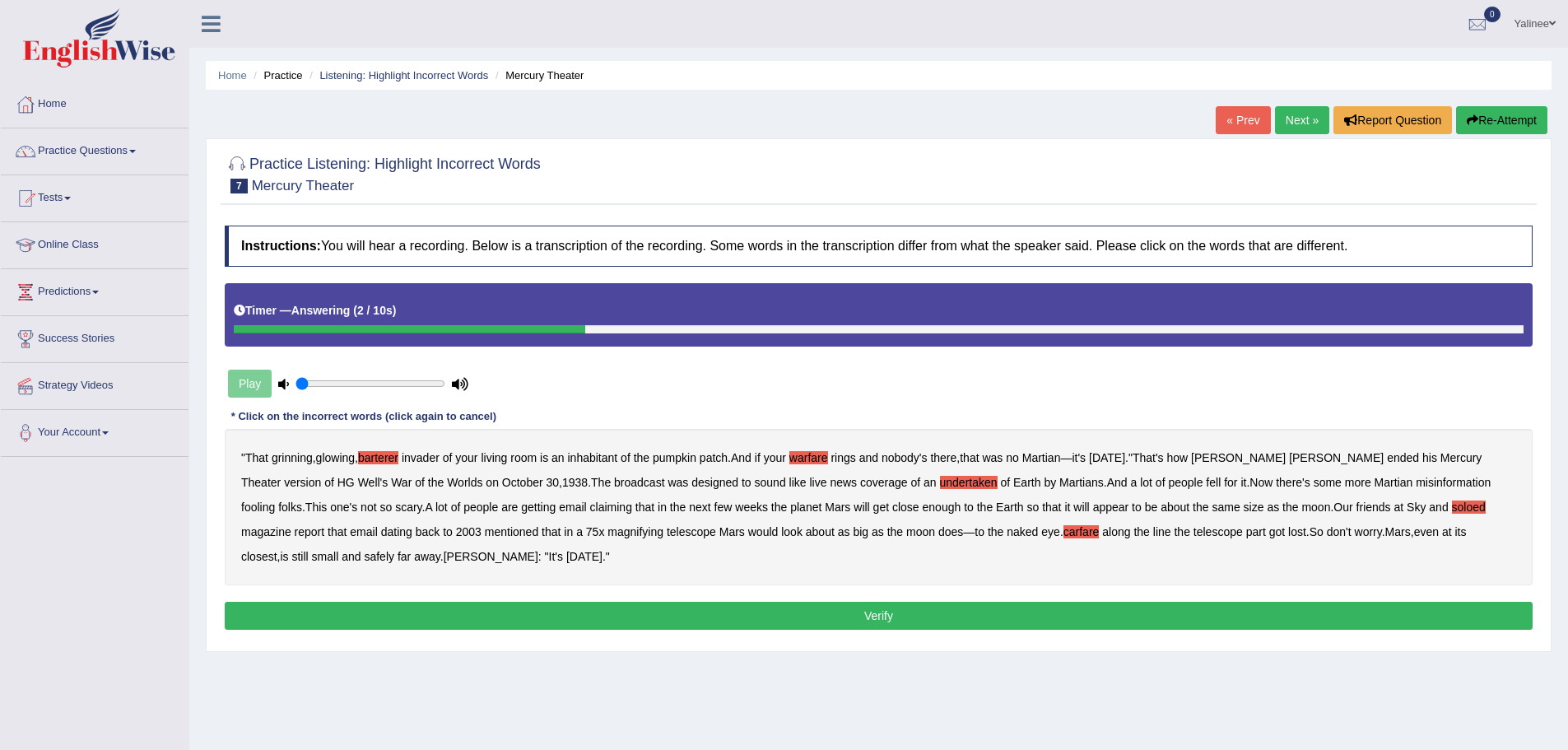
click at [711, 617] on button "Verify" at bounding box center [878, 616] width 1308 height 28
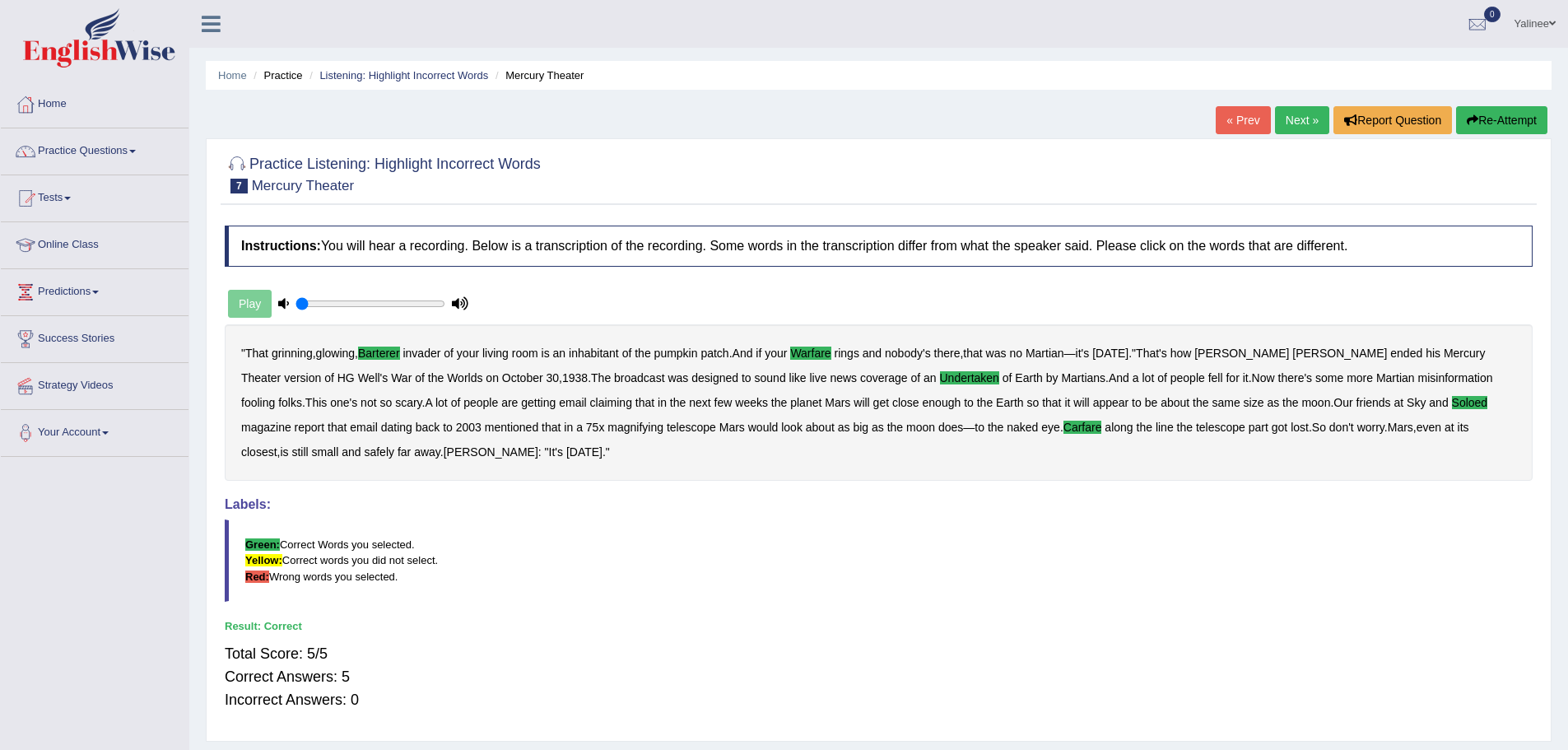
click at [1291, 112] on link "Next »" at bounding box center [1302, 120] width 54 height 28
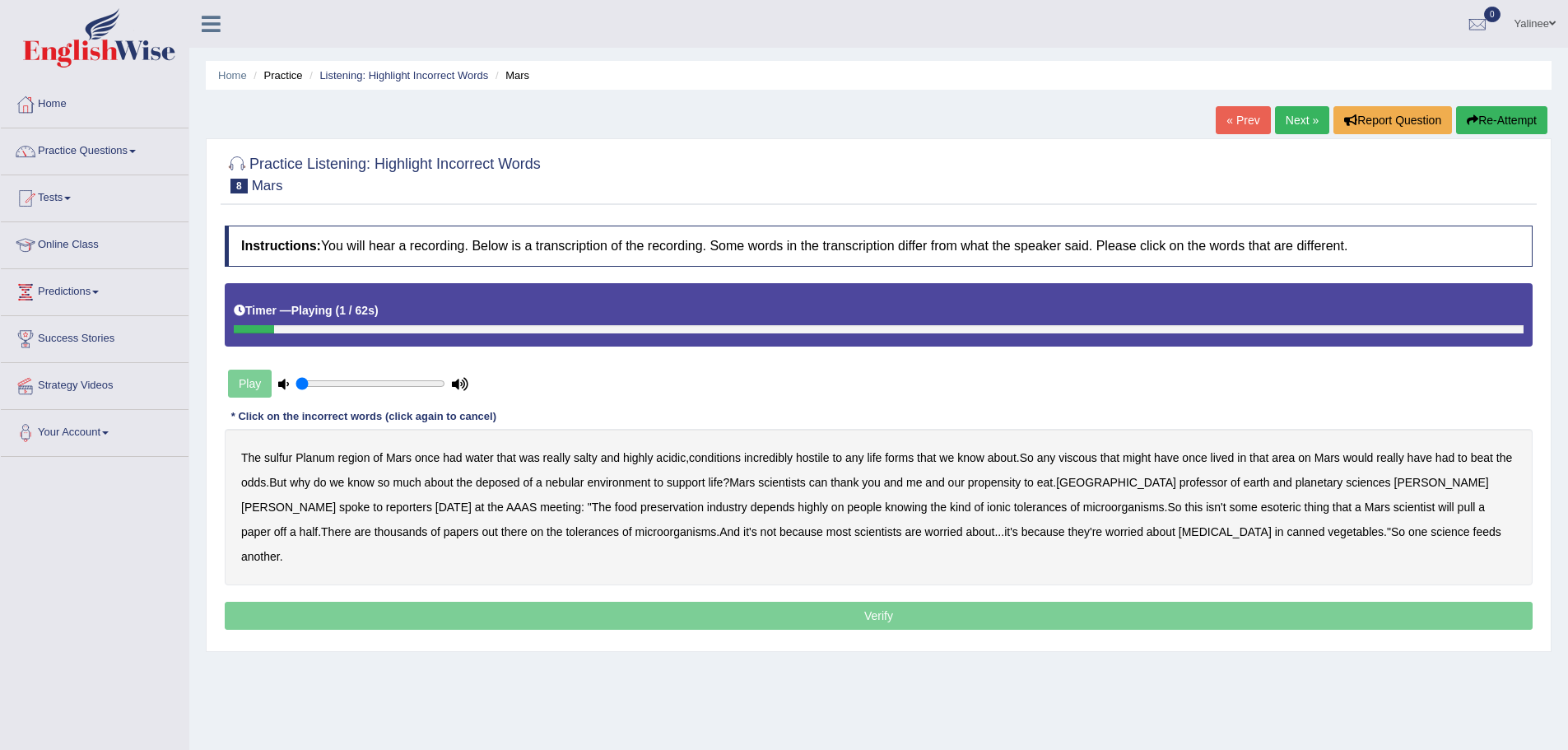
click at [275, 454] on b "sulfur" at bounding box center [277, 458] width 28 height 14
click at [1089, 456] on b "viscous" at bounding box center [1078, 458] width 39 height 14
click at [520, 482] on b "deposed" at bounding box center [498, 482] width 44 height 14
click at [585, 485] on b "nebular" at bounding box center [565, 482] width 39 height 14
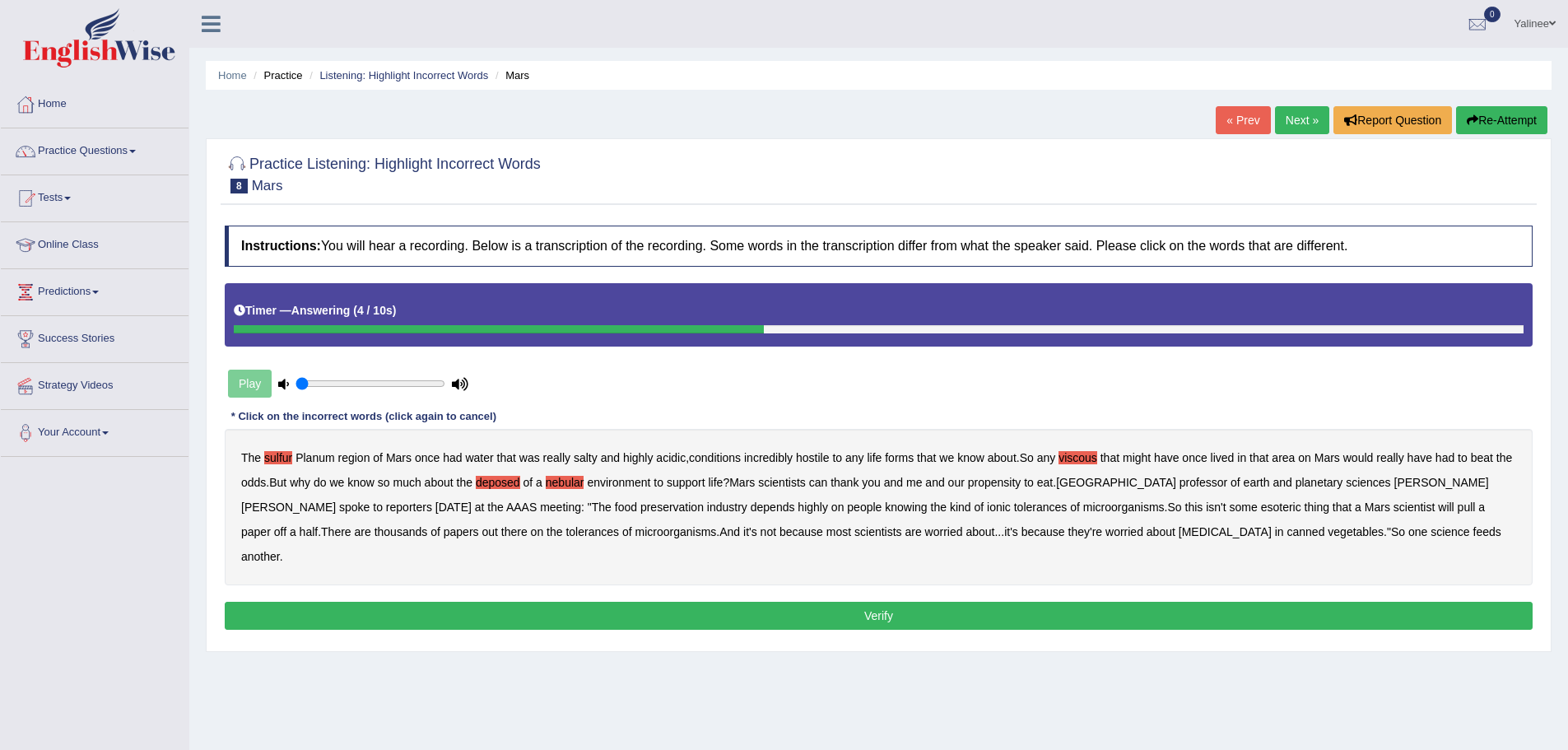
click at [853, 602] on button "Verify" at bounding box center [878, 616] width 1308 height 28
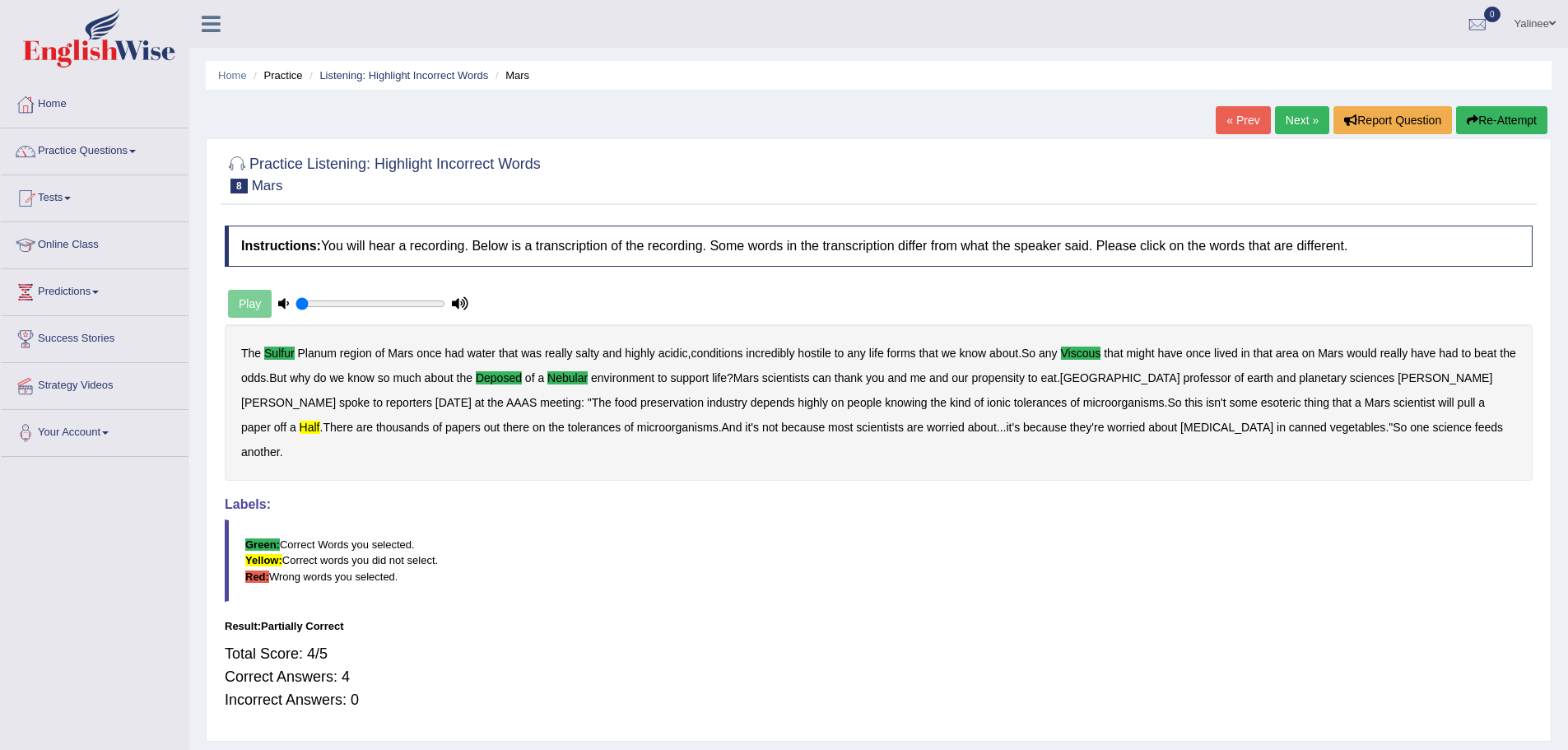
click at [1280, 111] on link "Next »" at bounding box center [1302, 120] width 54 height 28
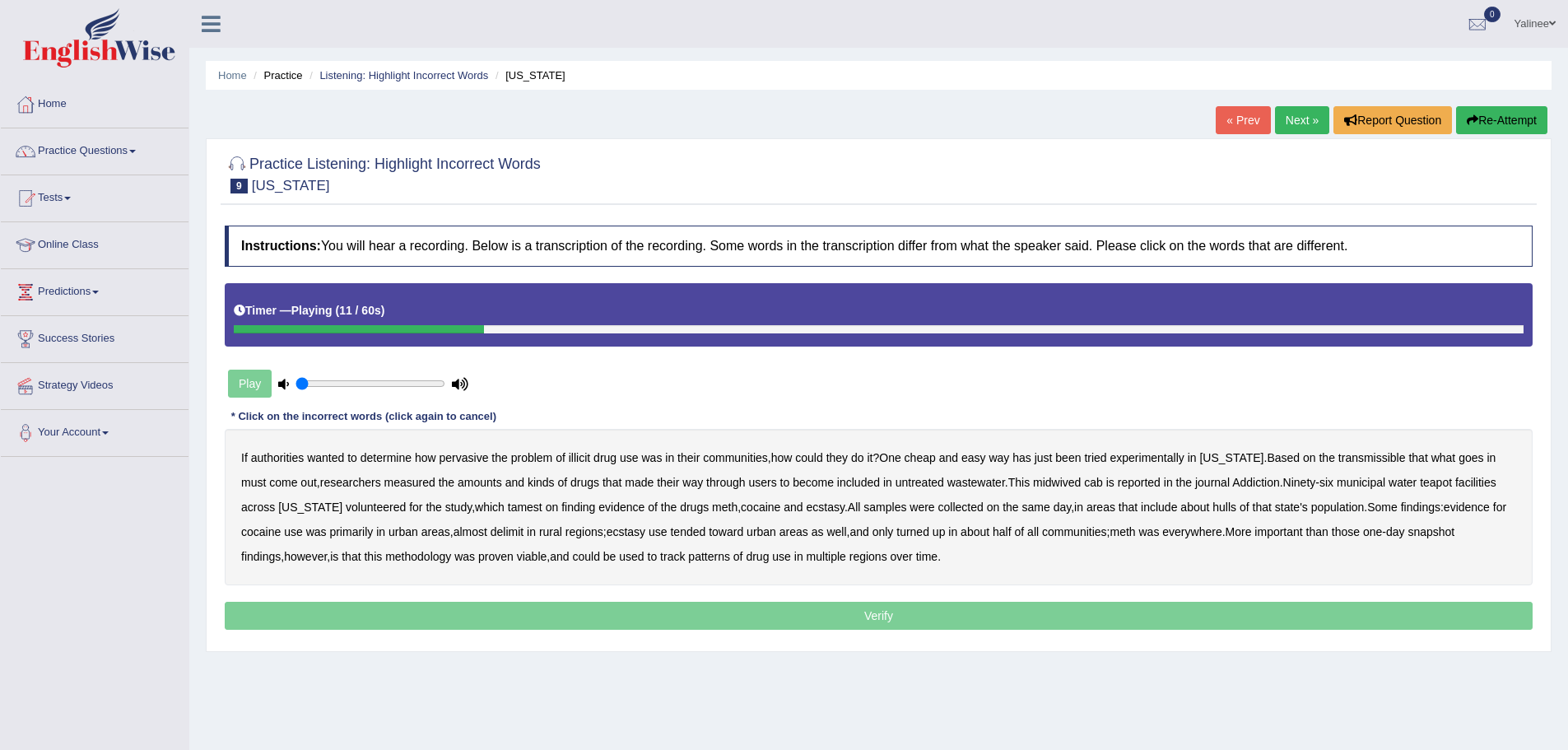
click at [1350, 456] on b "transmissible" at bounding box center [1371, 458] width 67 height 14
click at [1045, 482] on b "midwived" at bounding box center [1056, 482] width 48 height 14
click at [1084, 480] on b "cab" at bounding box center [1093, 482] width 19 height 14
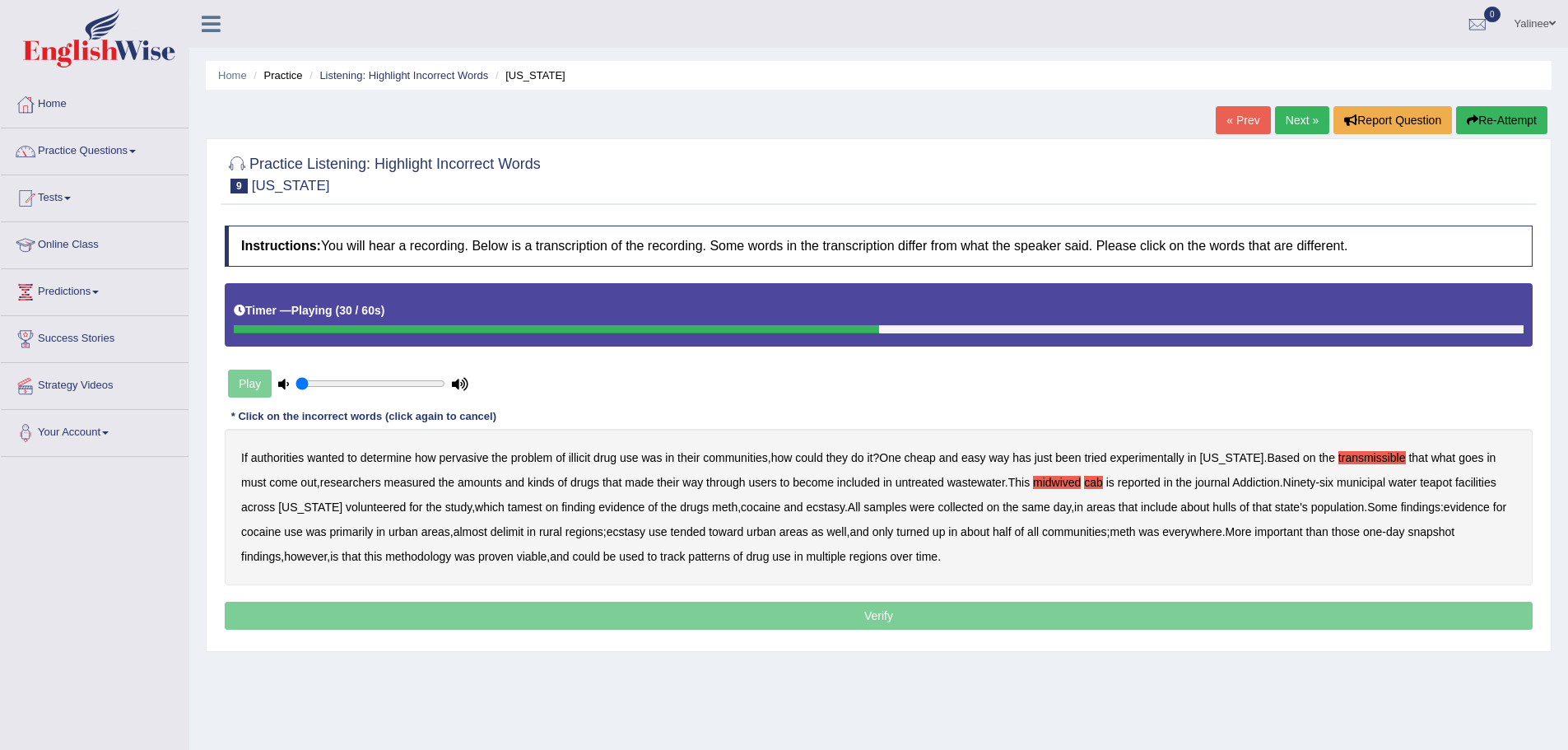
click at [508, 507] on b "tamest" at bounding box center [525, 507] width 34 height 14
click at [1212, 505] on b "hulls" at bounding box center [1224, 507] width 24 height 14
click at [490, 526] on b "delimit" at bounding box center [507, 531] width 33 height 14
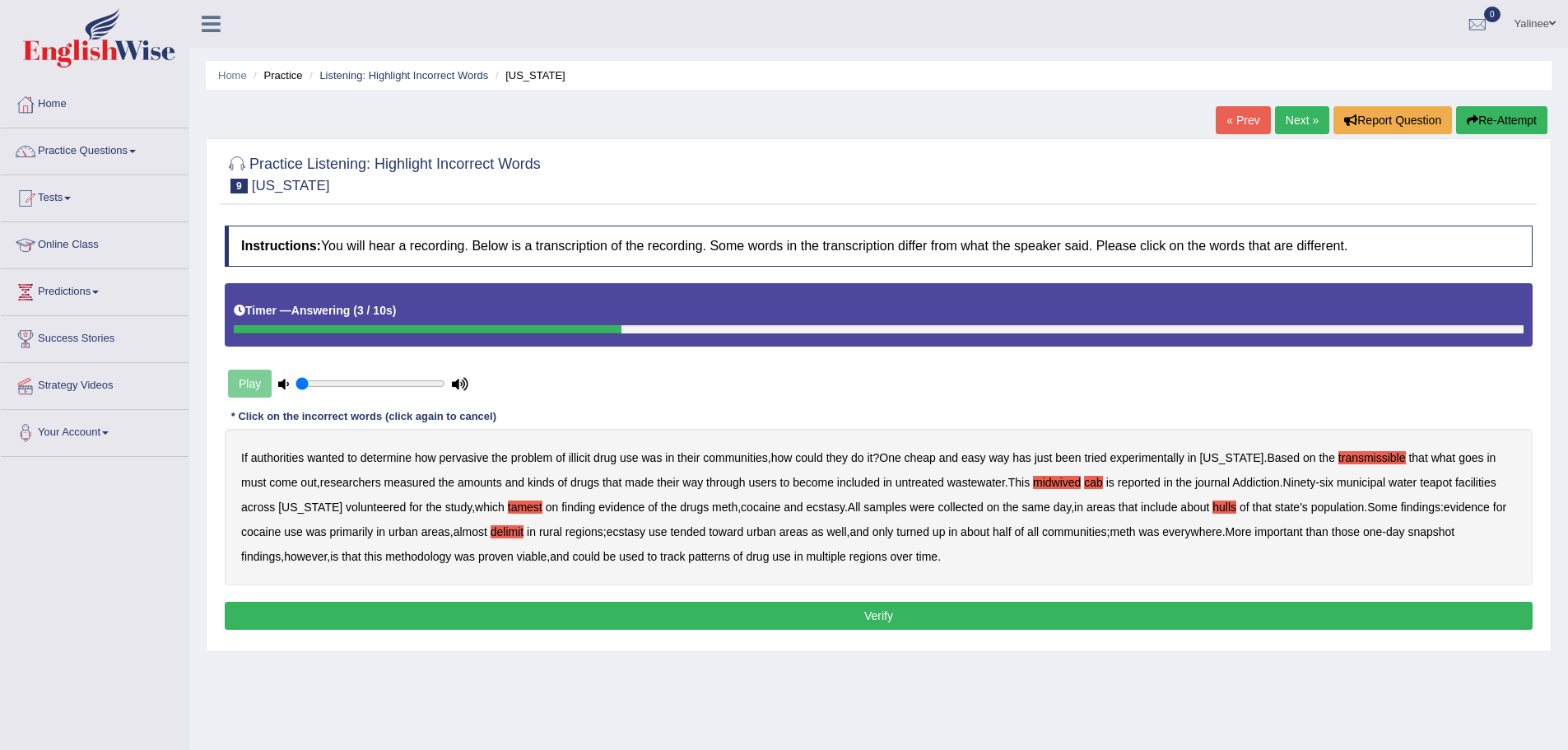
click at [960, 621] on button "Verify" at bounding box center [878, 616] width 1308 height 28
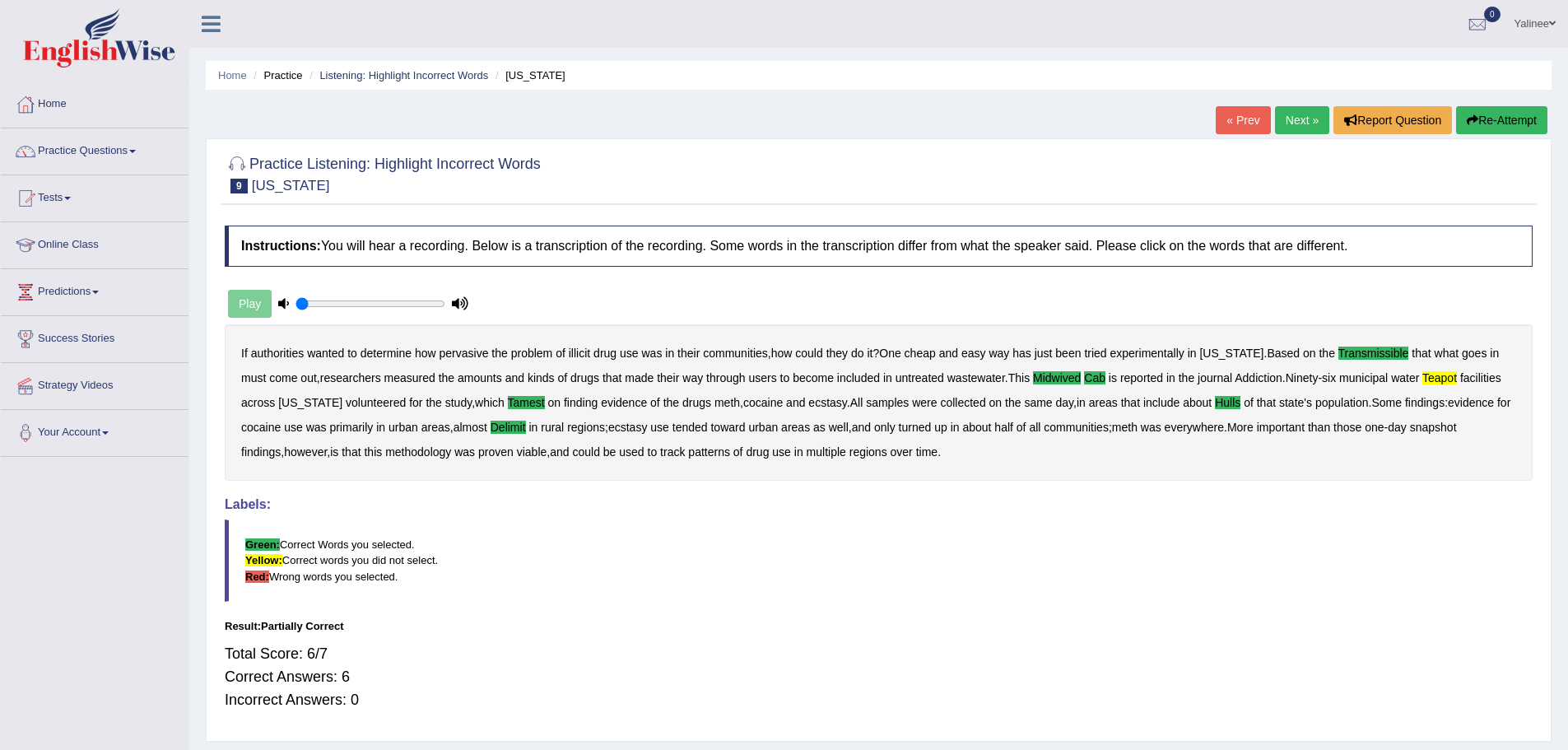
click at [1292, 116] on link "Next »" at bounding box center [1302, 120] width 54 height 28
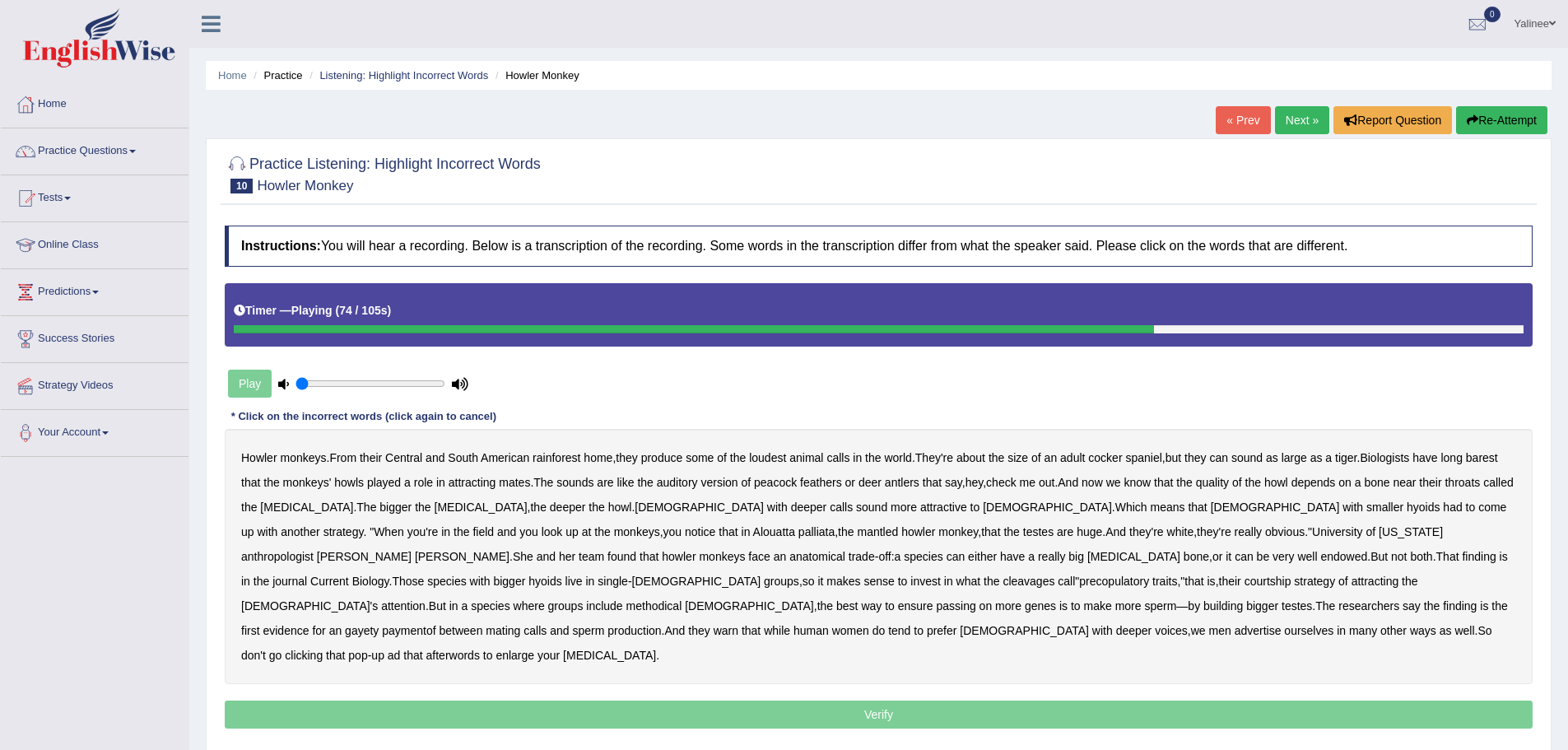
click at [1002, 583] on b "cleavages" at bounding box center [1028, 581] width 52 height 14
click at [1203, 602] on b "building" at bounding box center [1223, 606] width 40 height 14
click at [139, 158] on link "Practice Questions" at bounding box center [94, 149] width 188 height 41
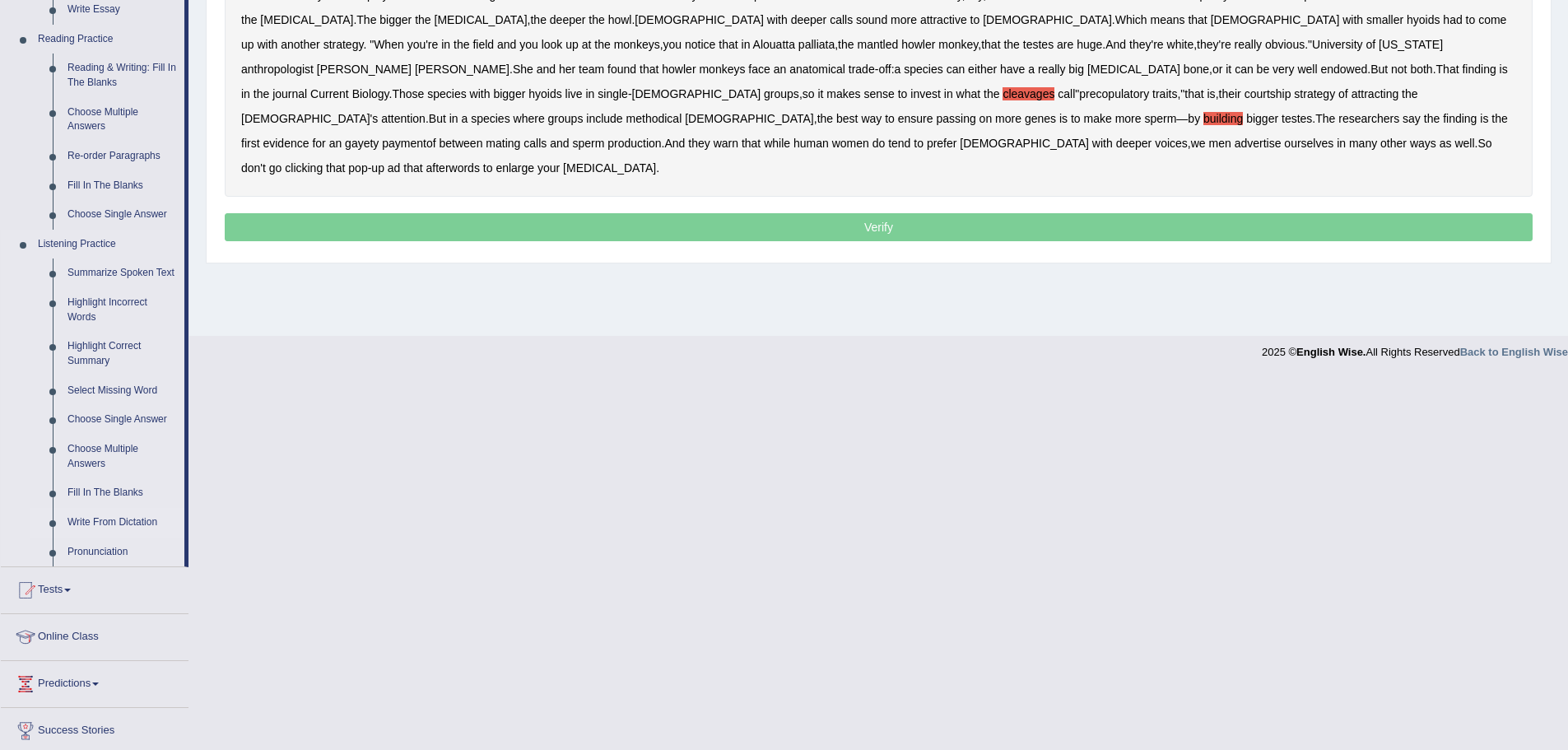
scroll to position [494, 0]
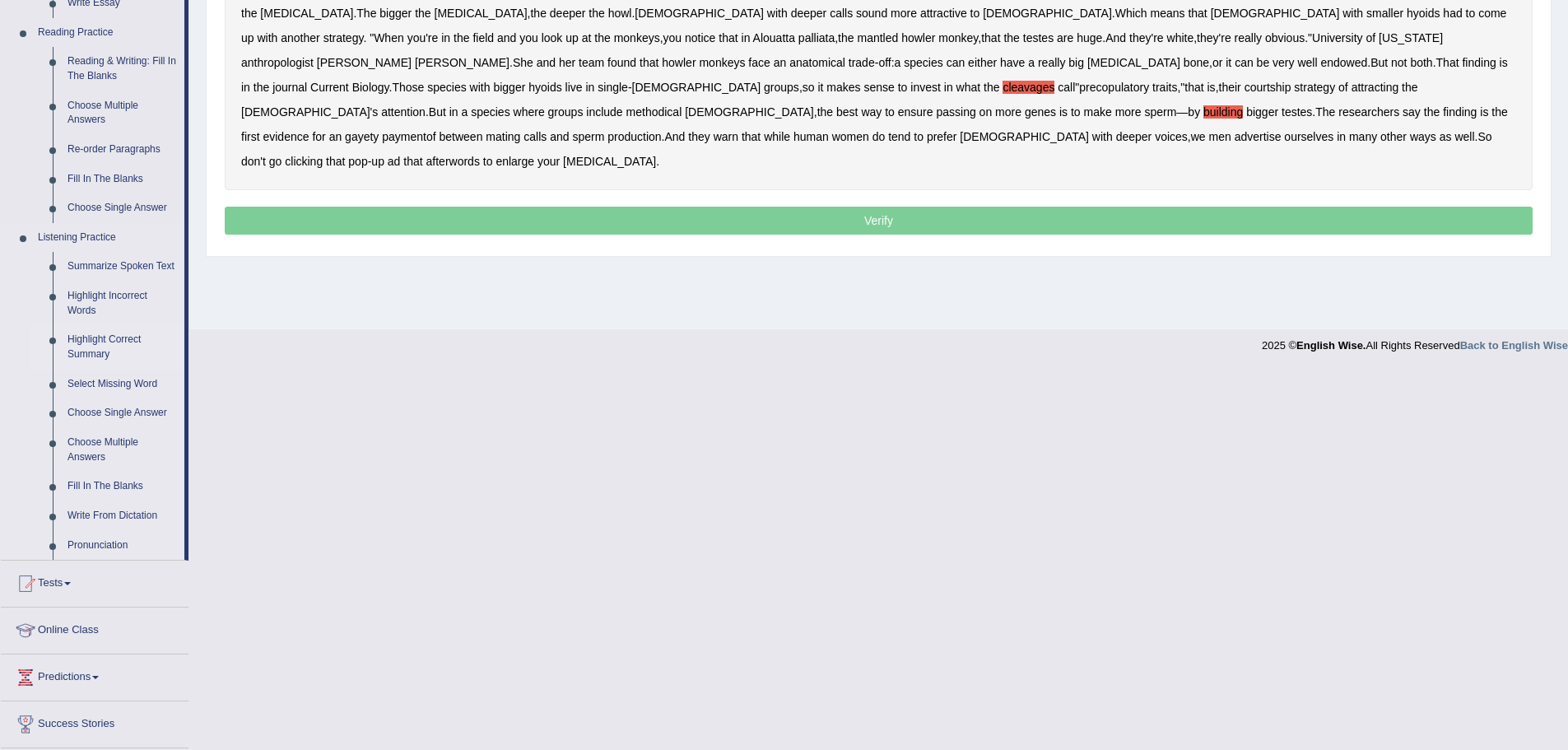
click at [82, 346] on link "Highlight Correct Summary" at bounding box center [121, 347] width 124 height 44
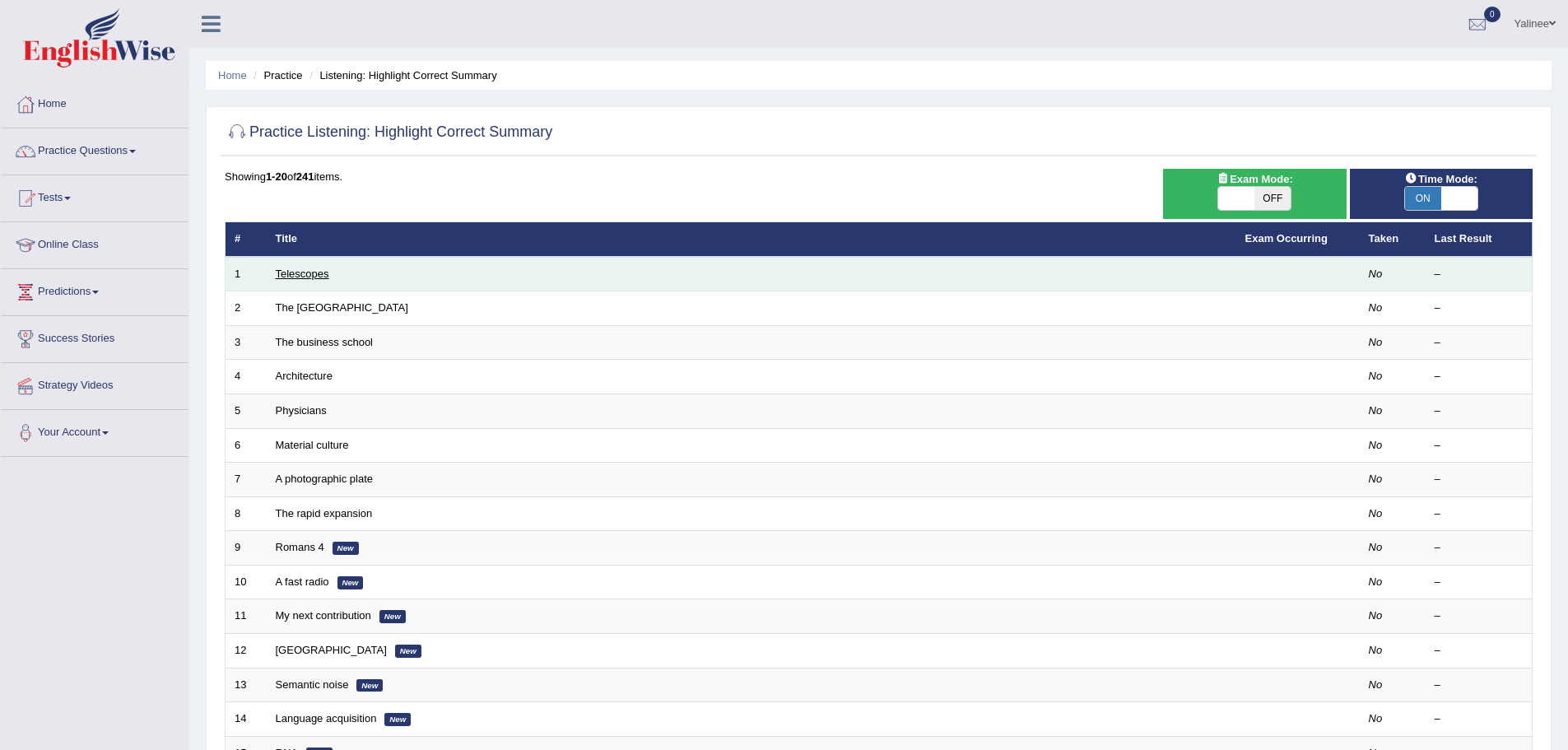
click at [310, 275] on link "Telescopes" at bounding box center [302, 274] width 53 height 13
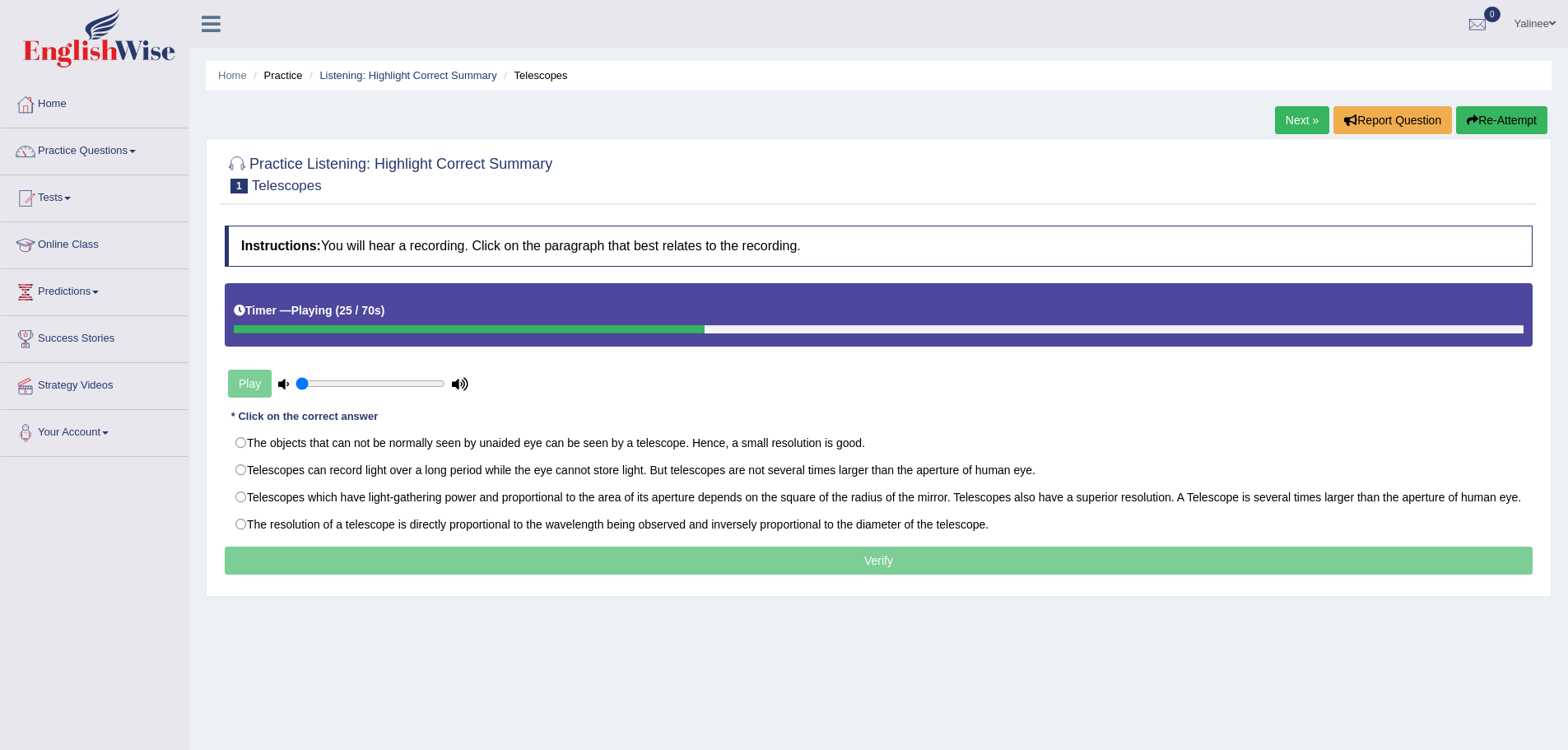
click at [237, 383] on div "Play" at bounding box center [348, 383] width 247 height 41
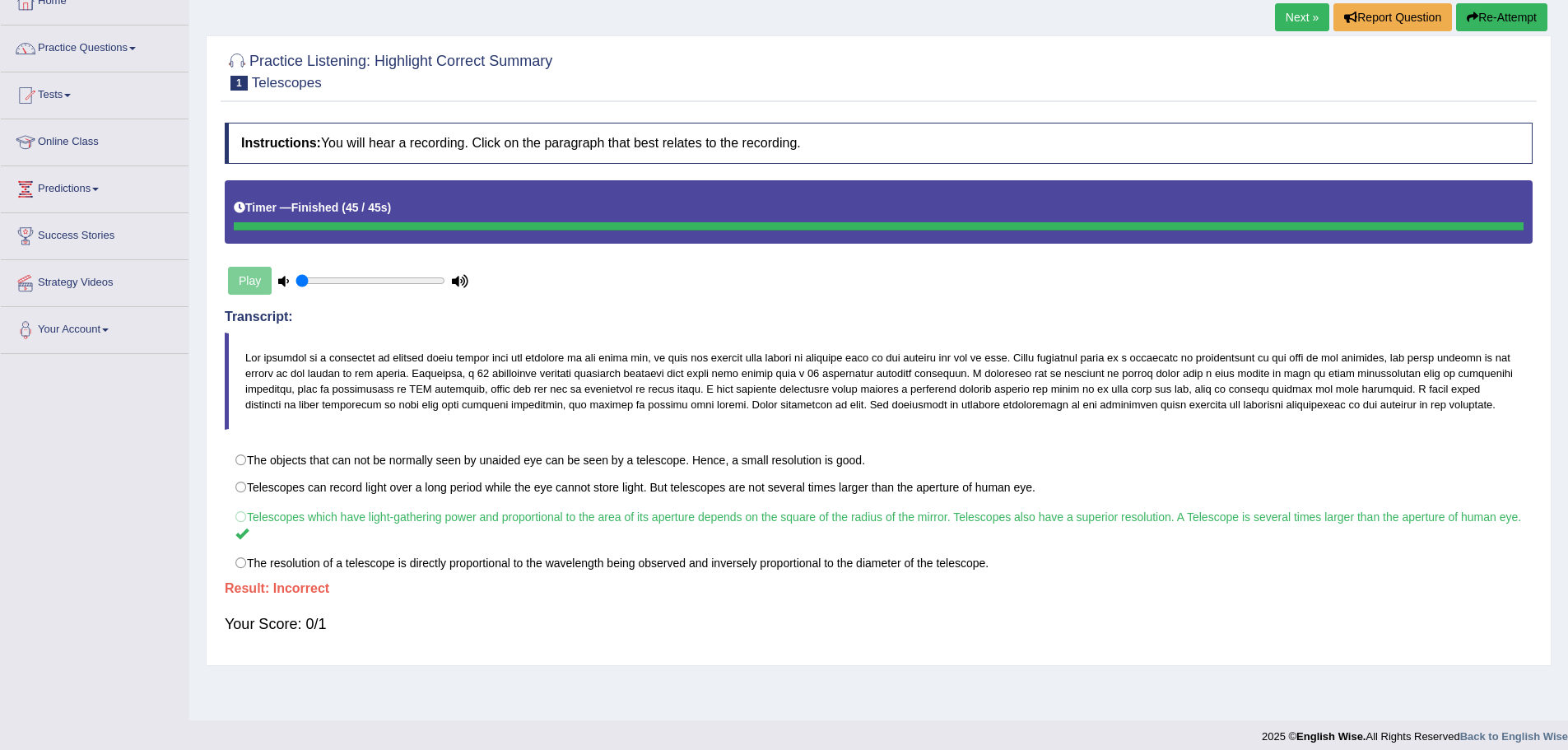
scroll to position [114, 0]
